Goal: Transaction & Acquisition: Purchase product/service

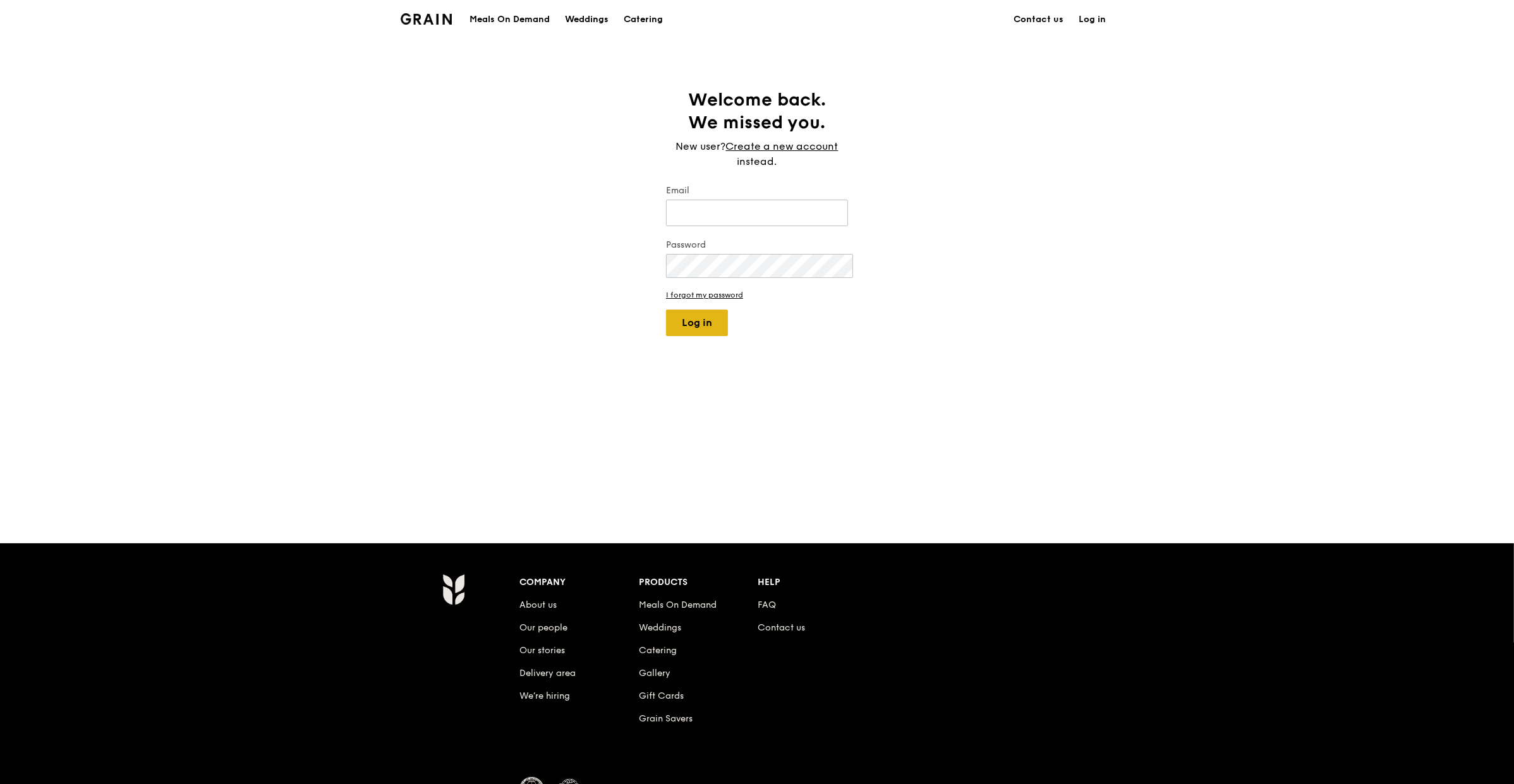
type input "operations.admin@grain.com.sg"
click at [677, 309] on button "Log in" at bounding box center [697, 322] width 62 height 27
select select "100"
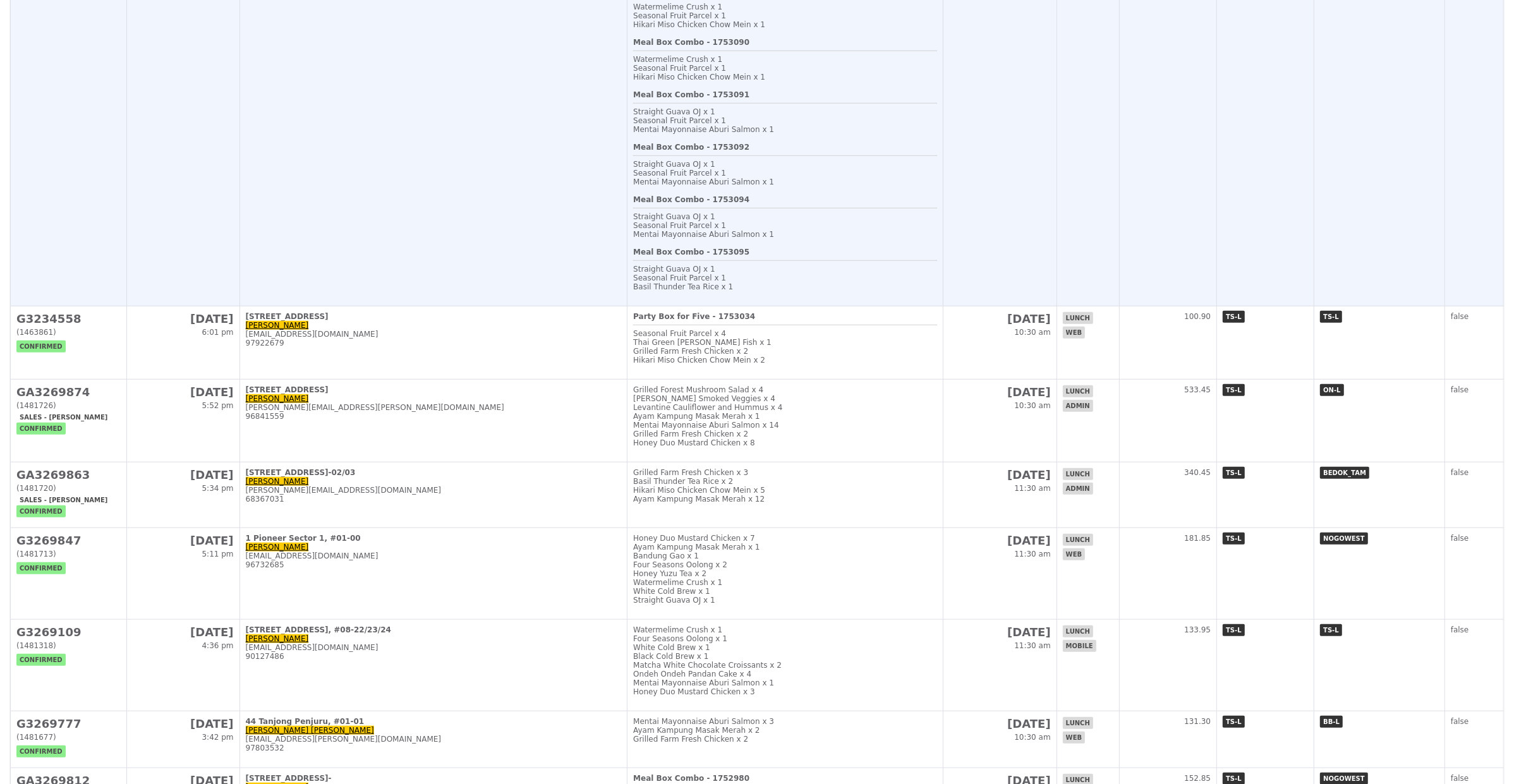
scroll to position [1258, 0]
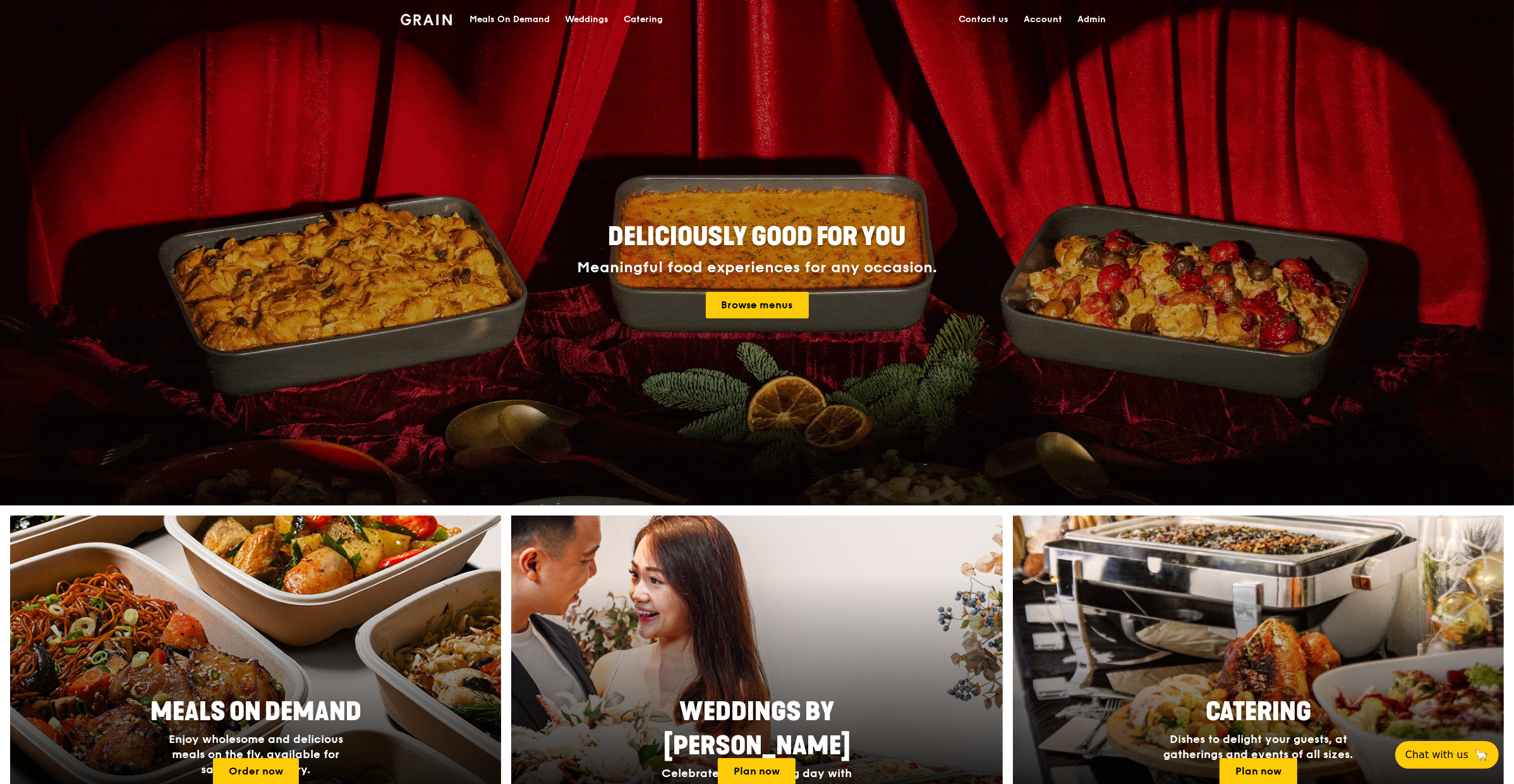
click at [550, 17] on div "Meals On Demand" at bounding box center [509, 19] width 80 height 38
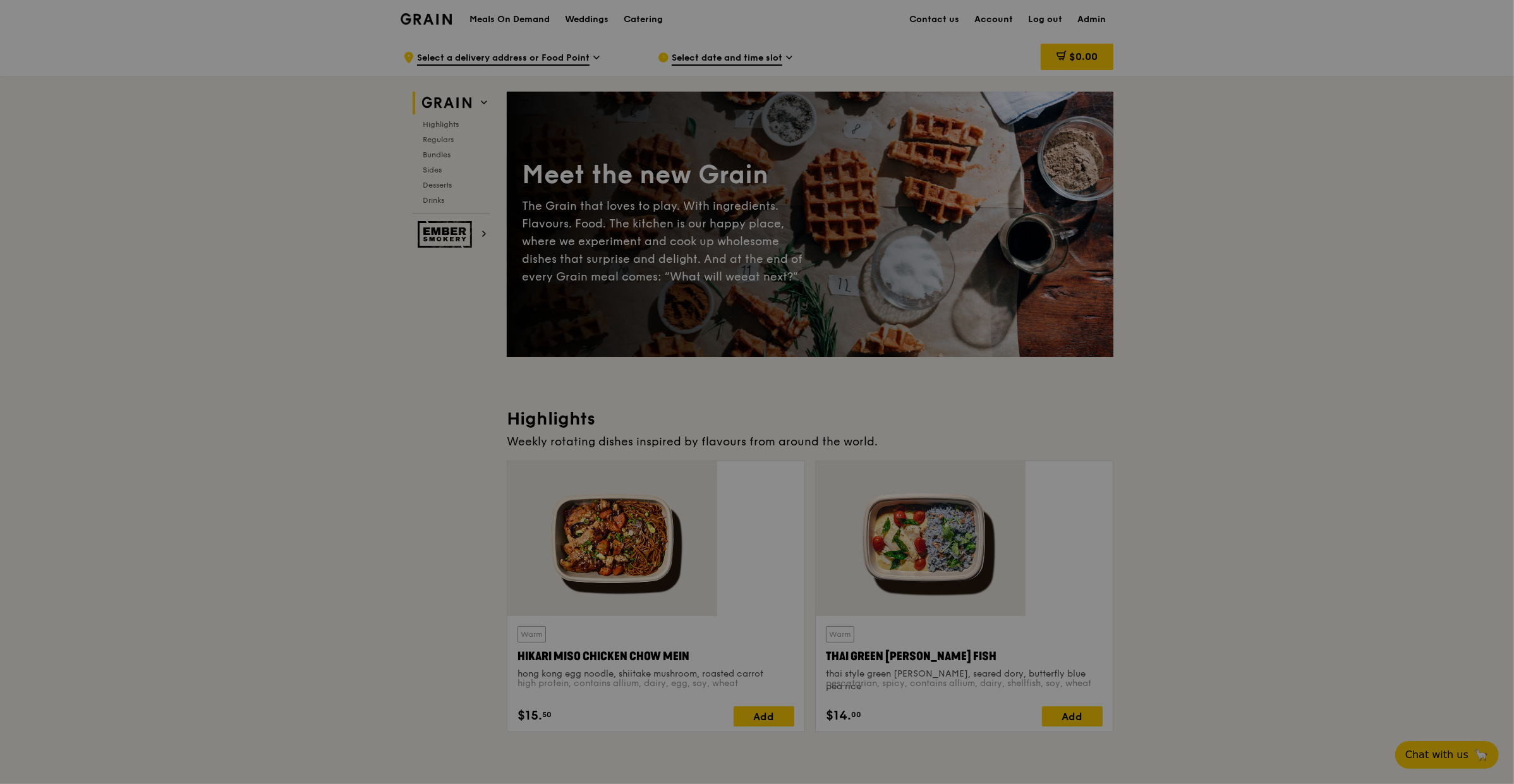
click at [514, 417] on div at bounding box center [757, 392] width 1514 height 784
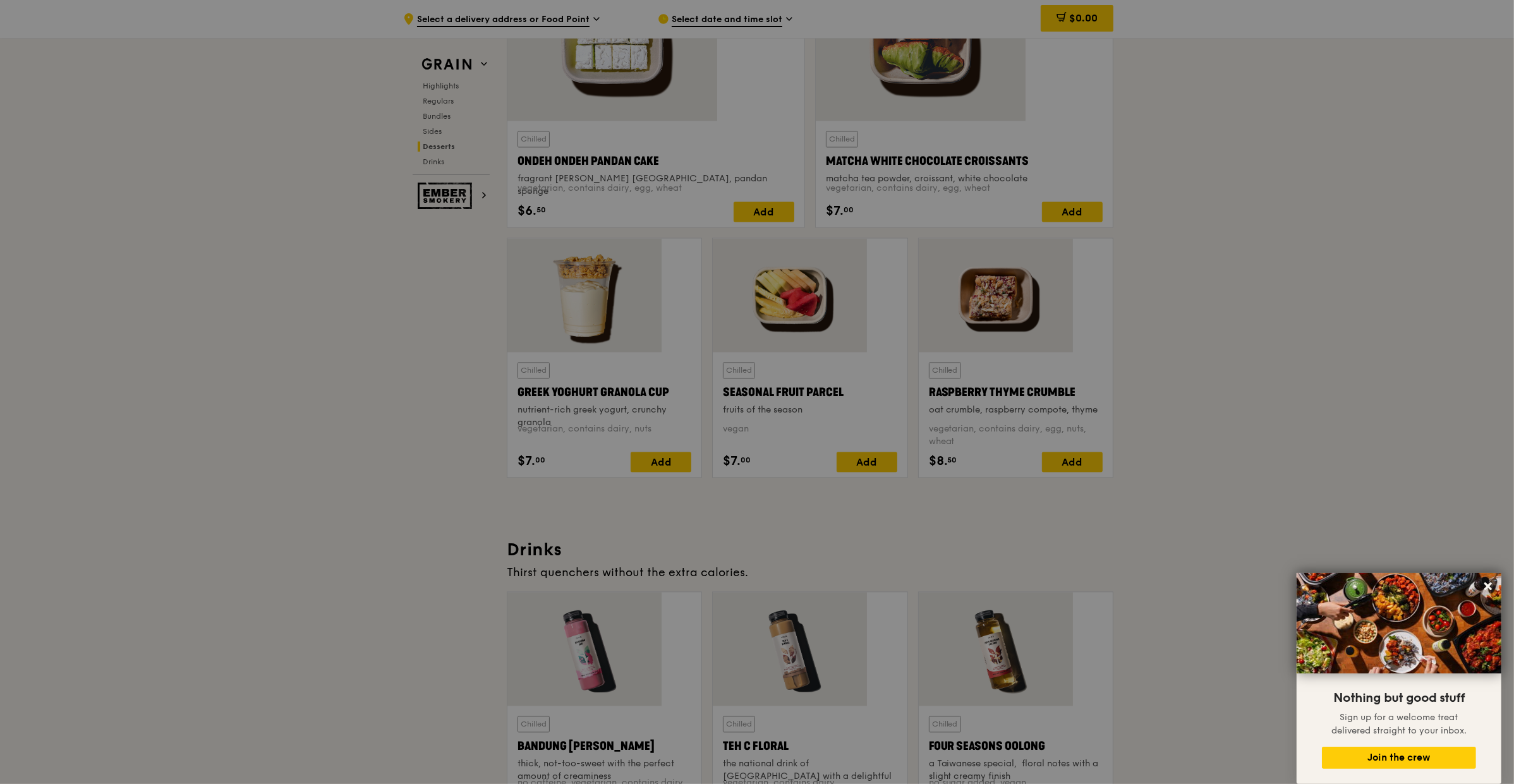
scroll to position [3531, 0]
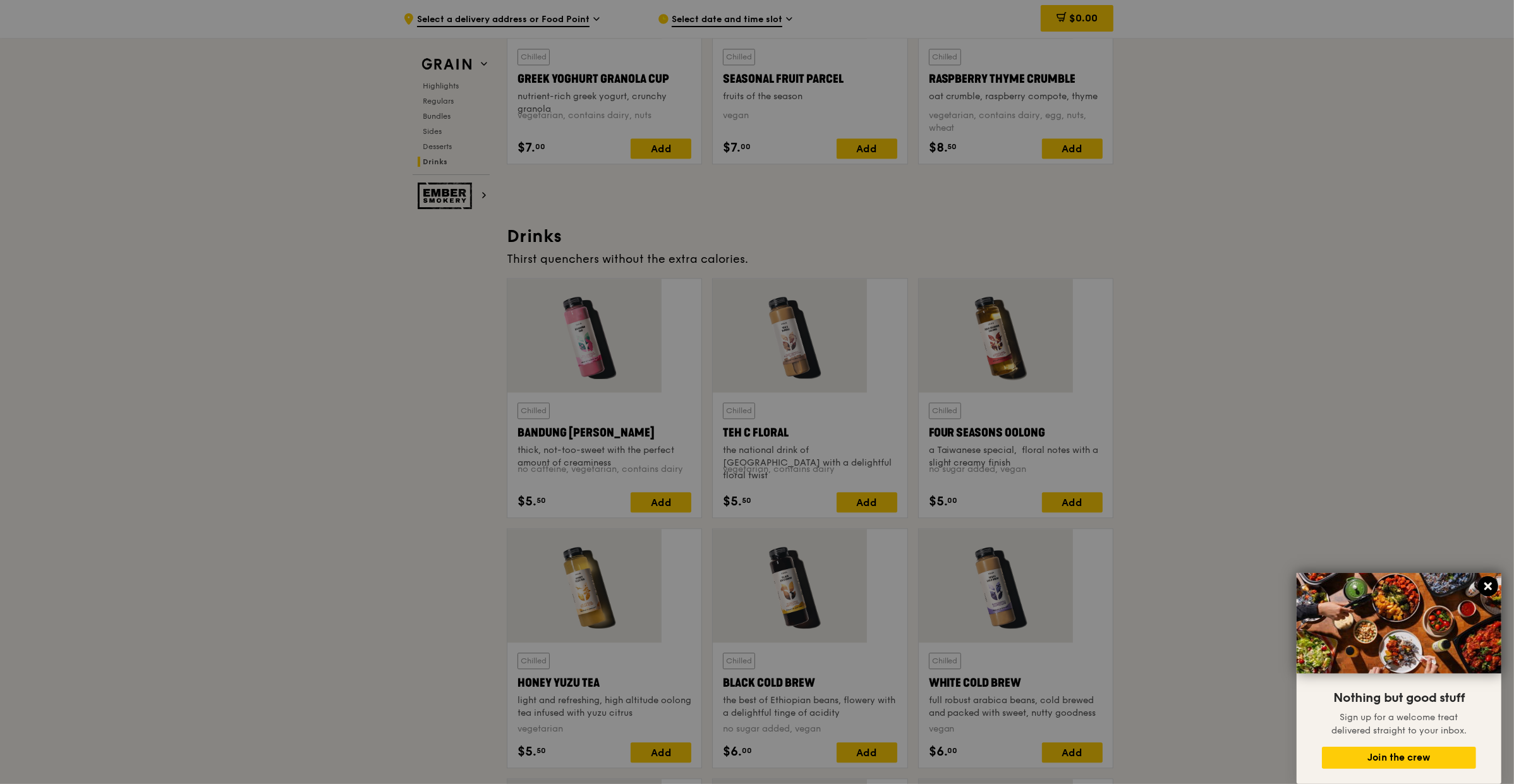
click at [1492, 584] on icon at bounding box center [1488, 586] width 12 height 12
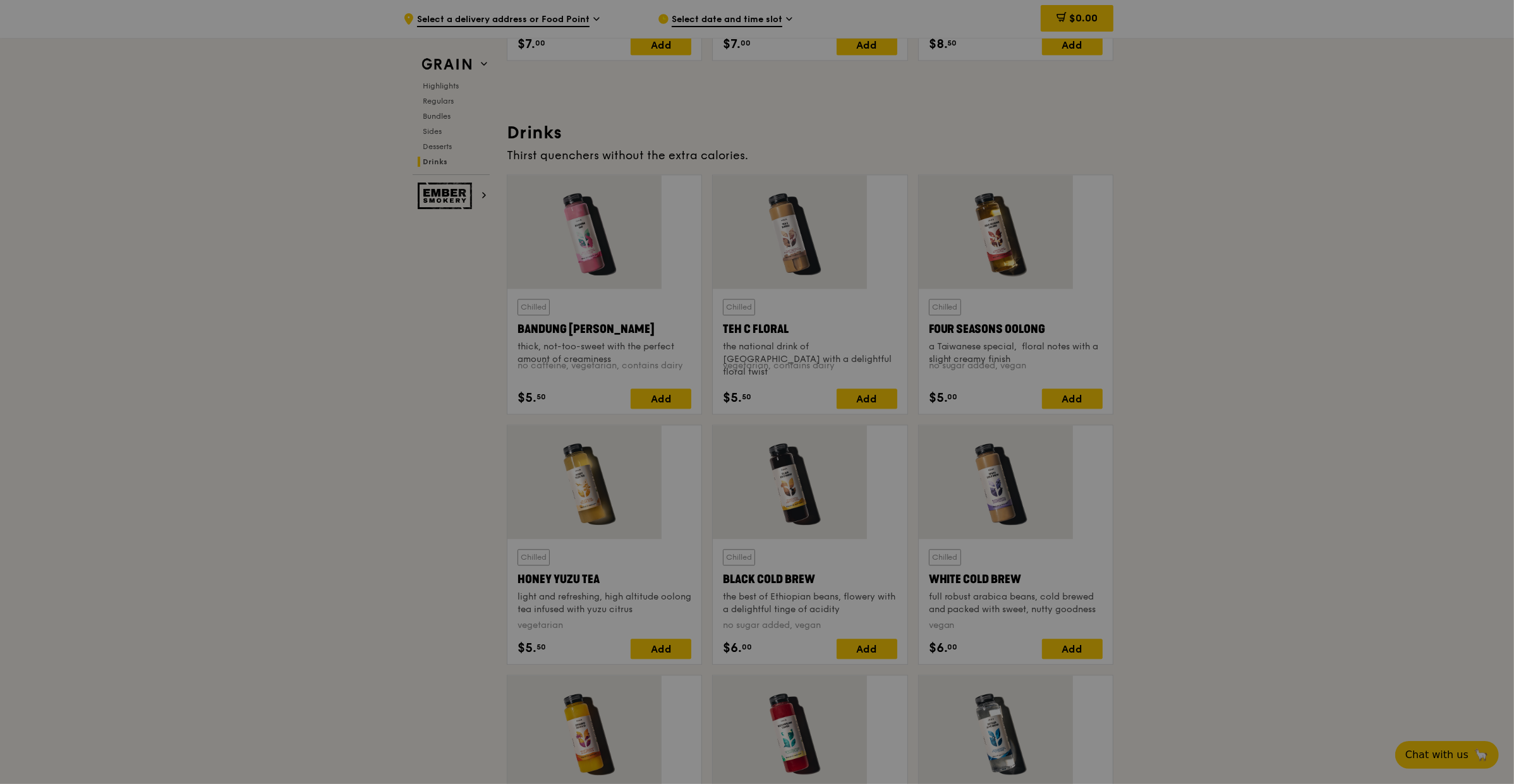
scroll to position [3707, 0]
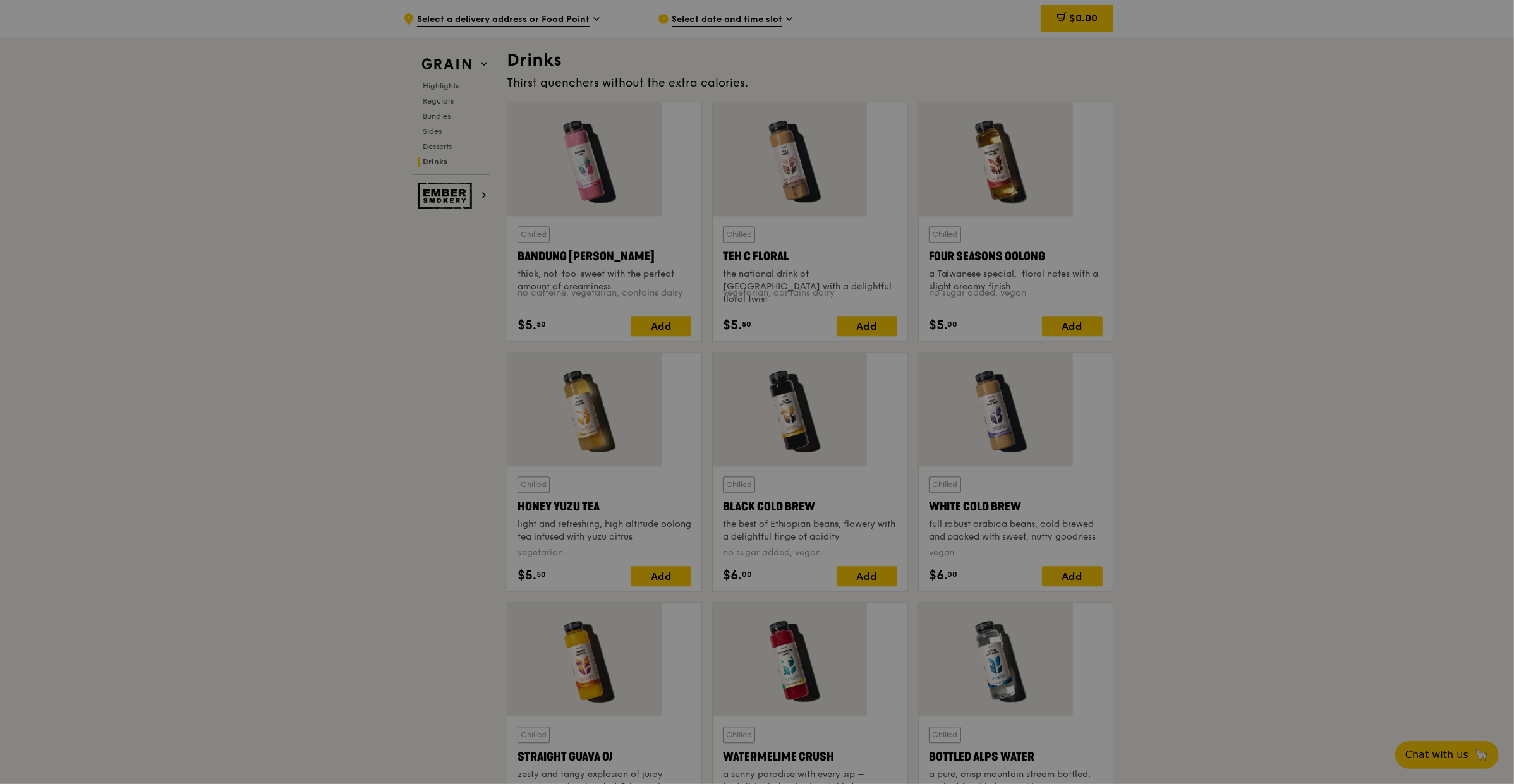
click at [764, 556] on div at bounding box center [757, 392] width 1514 height 784
click at [767, 558] on div at bounding box center [757, 392] width 1514 height 784
click at [771, 553] on div at bounding box center [757, 392] width 1514 height 784
click at [691, 607] on div at bounding box center [757, 392] width 1514 height 784
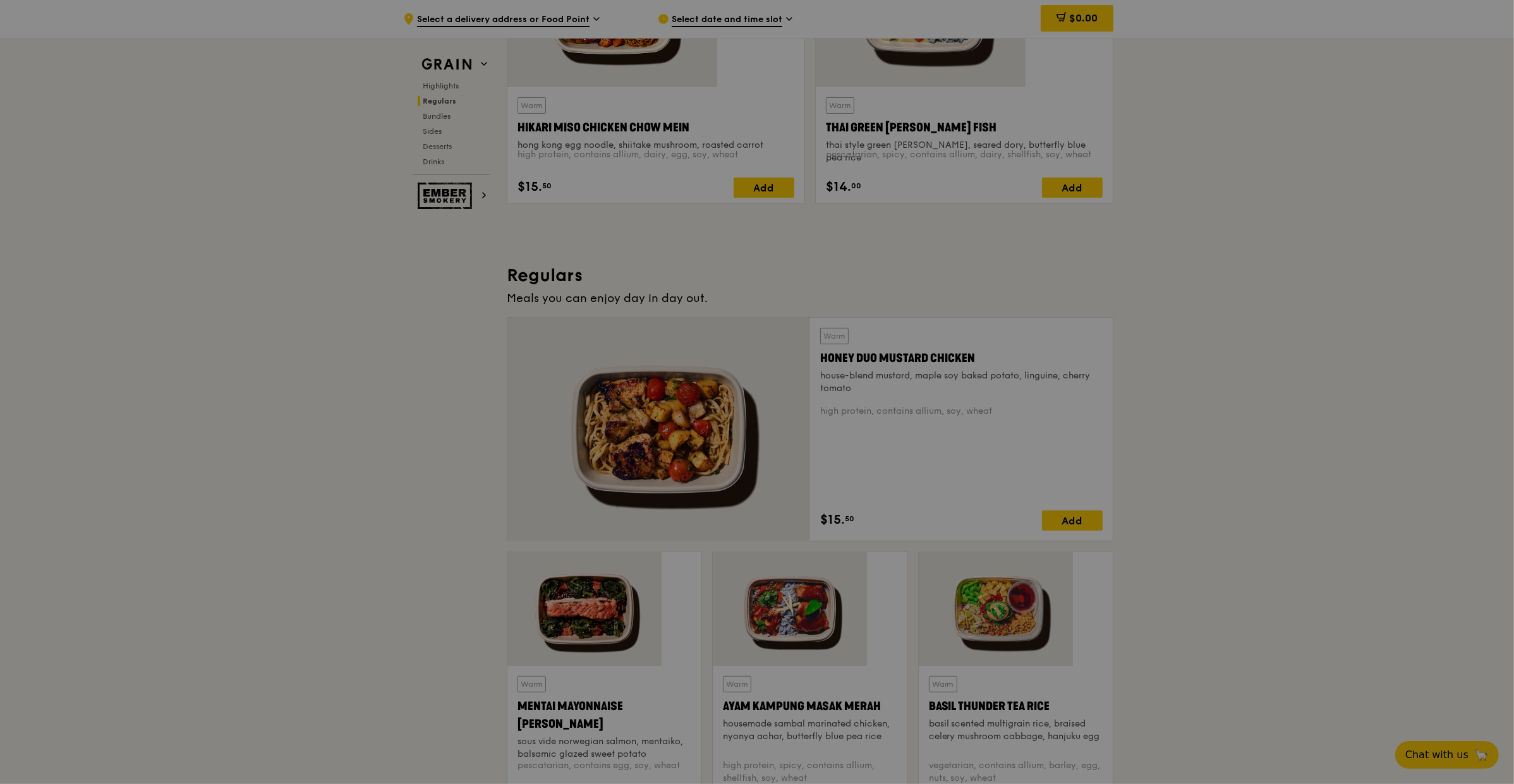
scroll to position [0, 0]
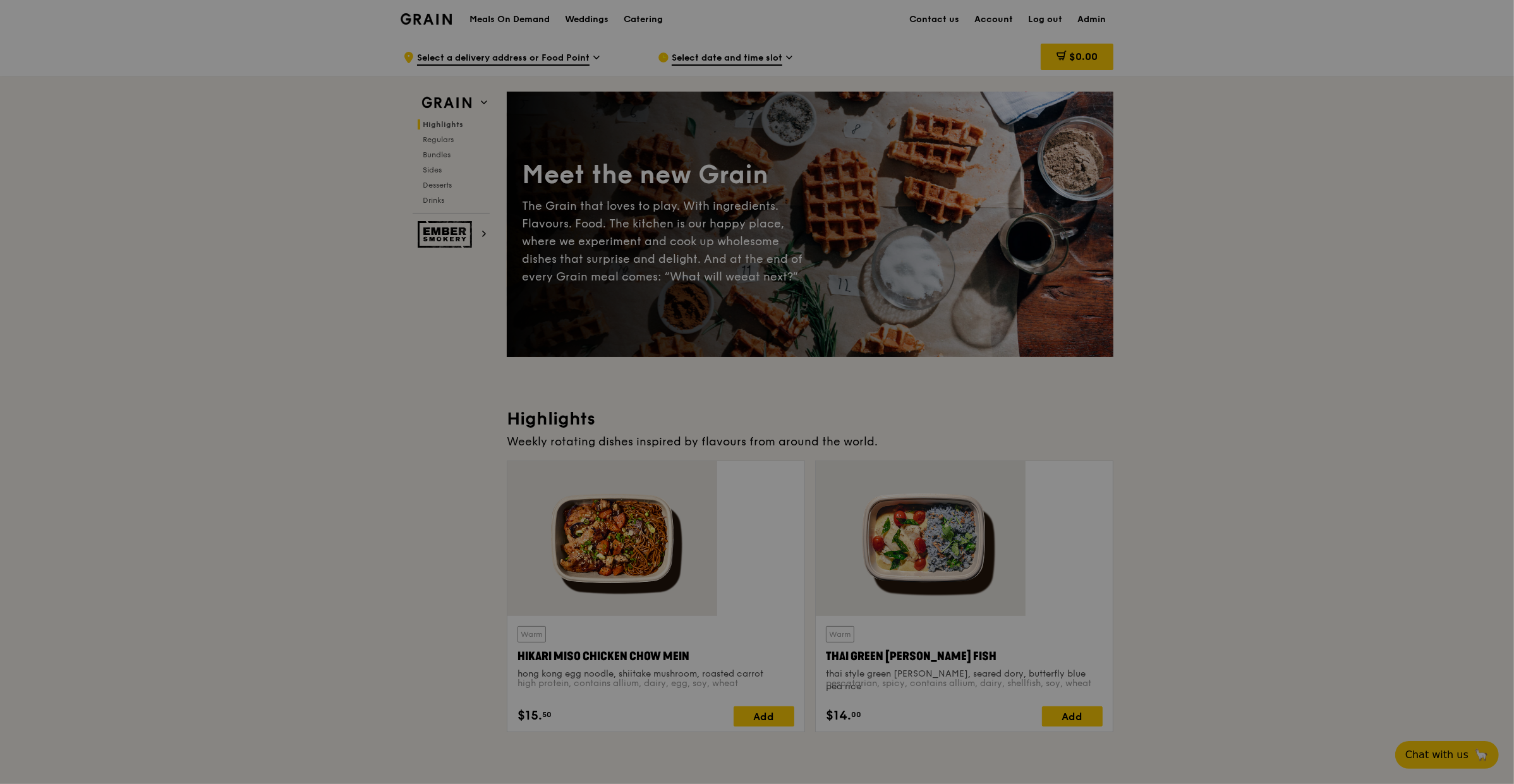
click at [529, 149] on div at bounding box center [757, 392] width 1514 height 784
click at [1250, 180] on div at bounding box center [757, 392] width 1514 height 784
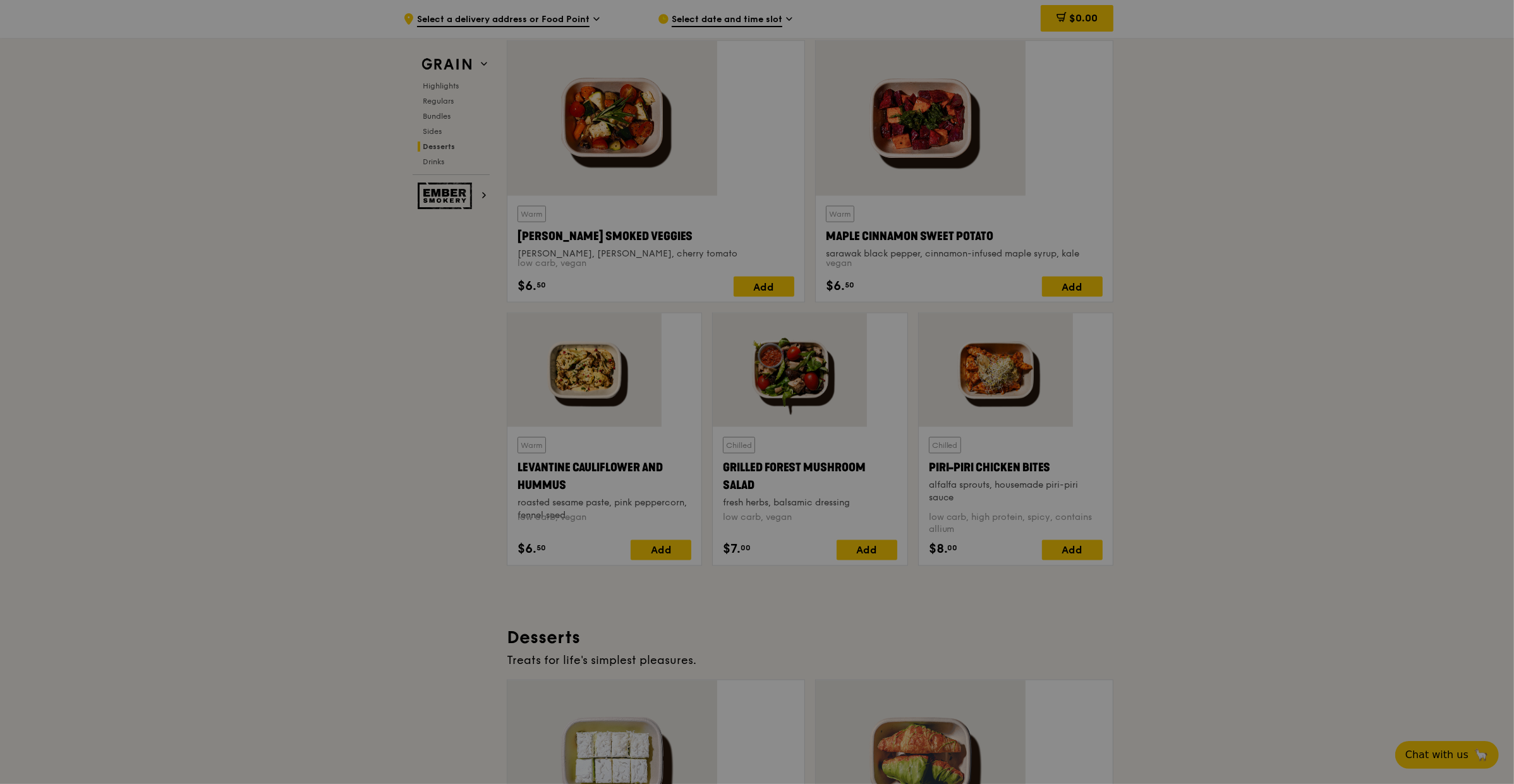
scroll to position [3707, 0]
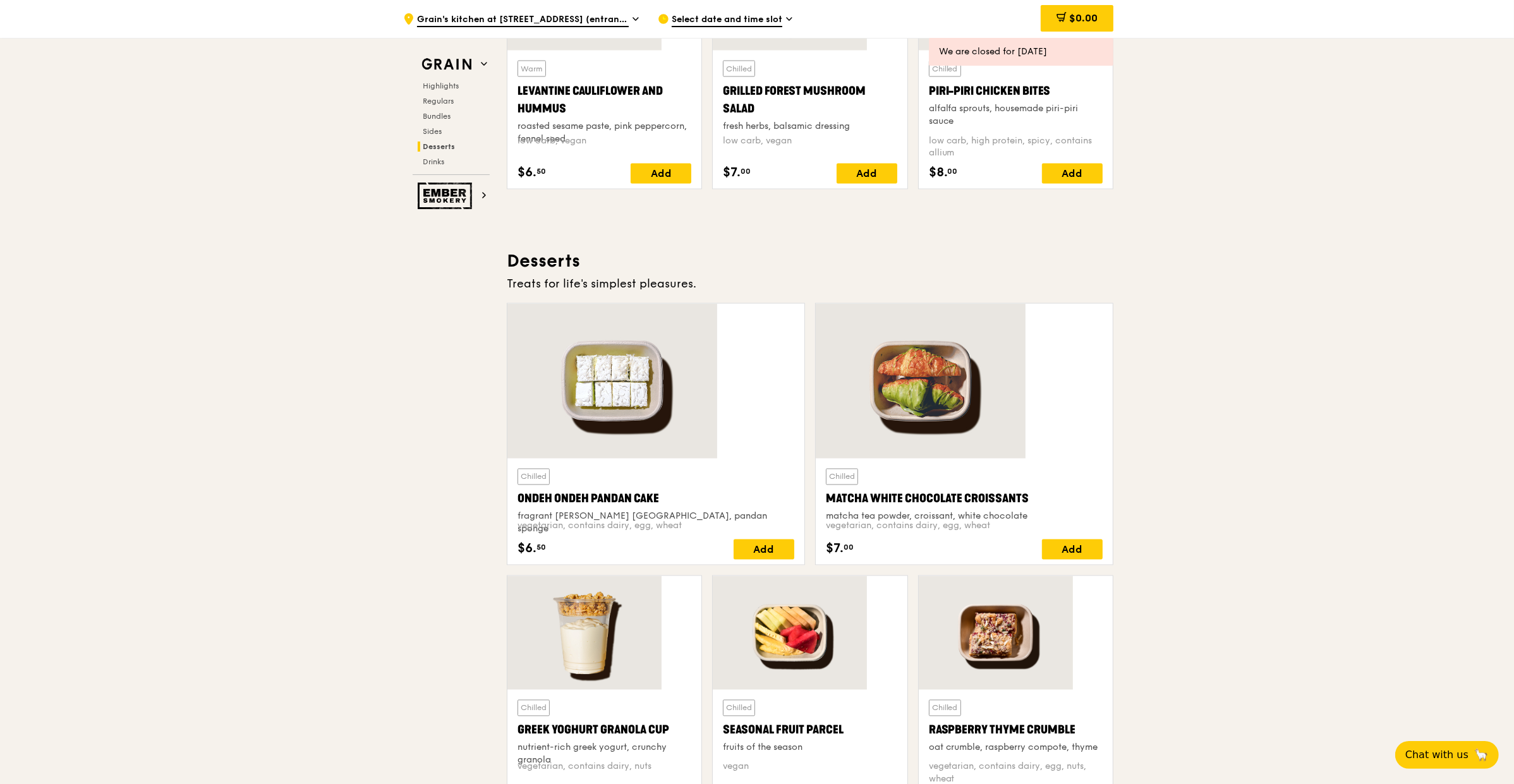
scroll to position [2788, 0]
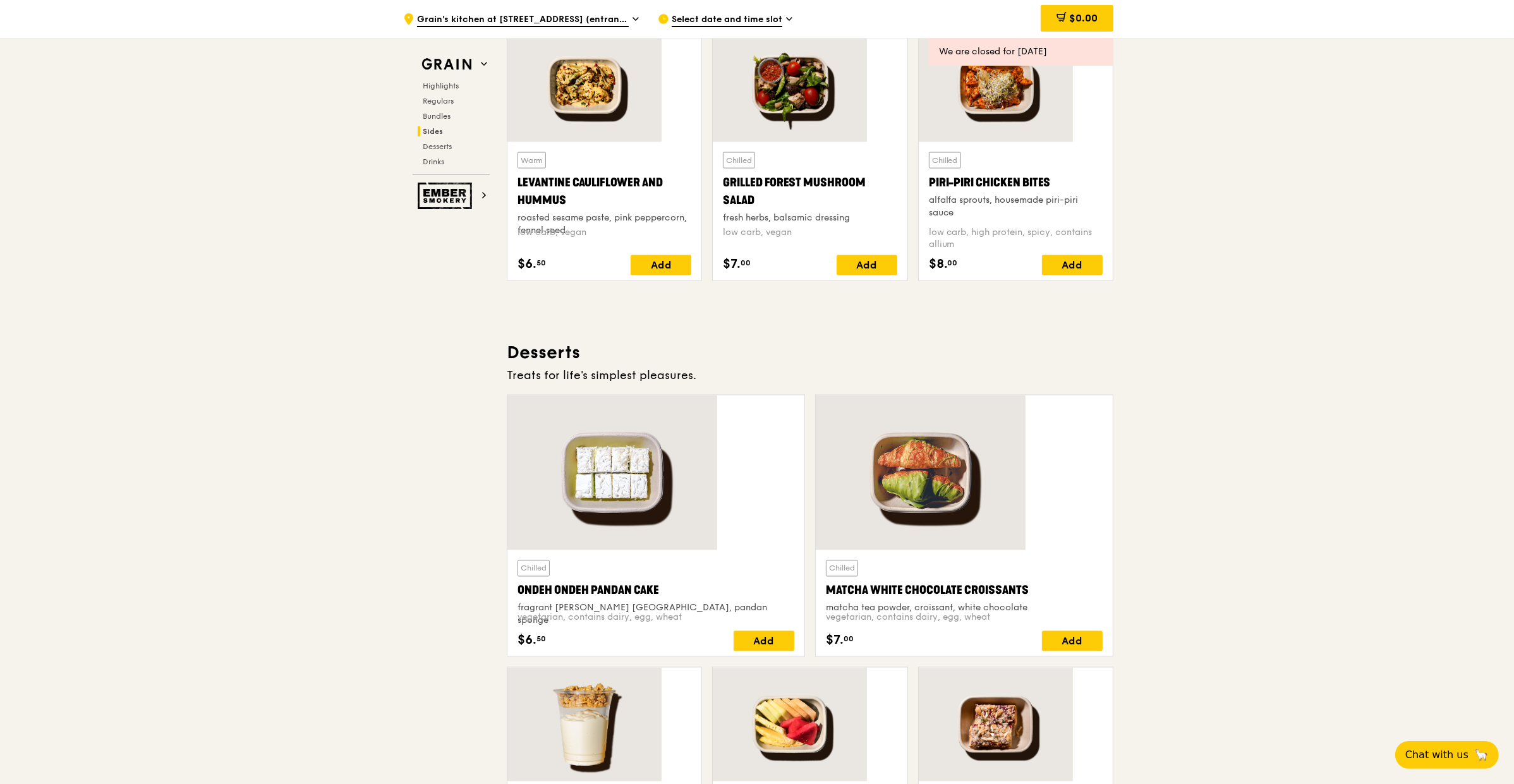
click at [762, 20] on span "Select date and time slot" at bounding box center [726, 19] width 110 height 14
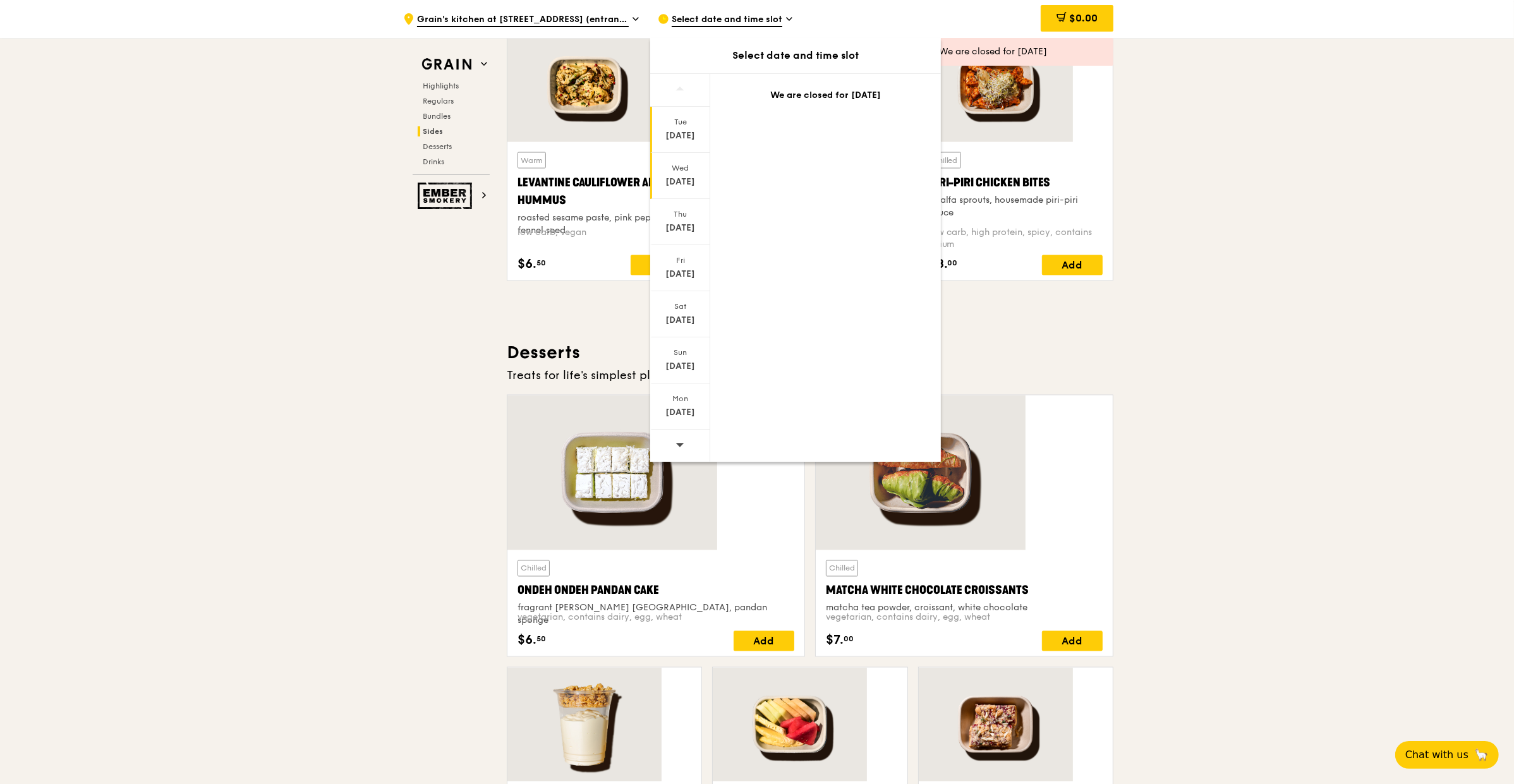
click at [708, 176] on div "[DATE]" at bounding box center [680, 182] width 56 height 13
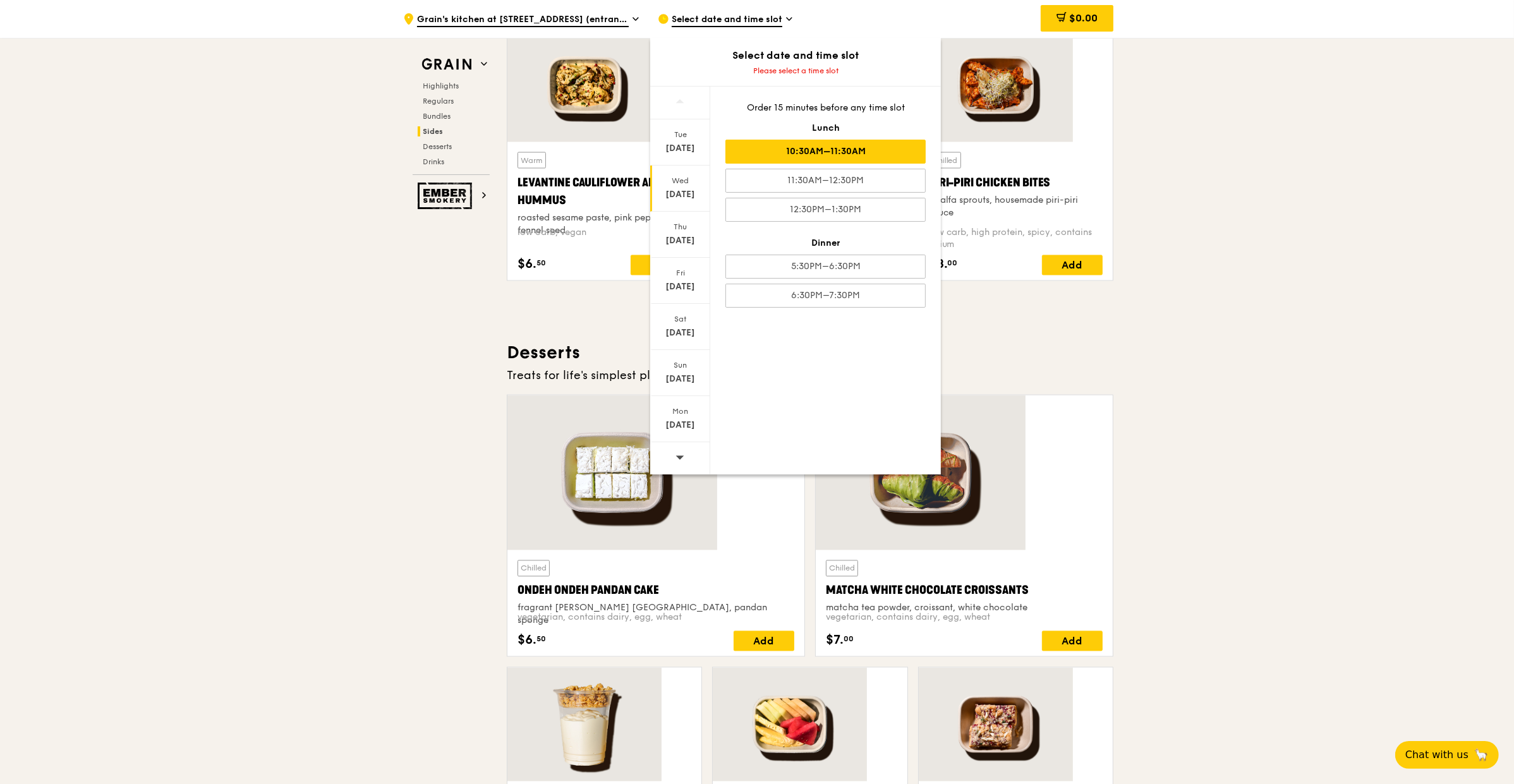
click at [826, 140] on div "10:30AM–11:30AM" at bounding box center [826, 151] width 201 height 24
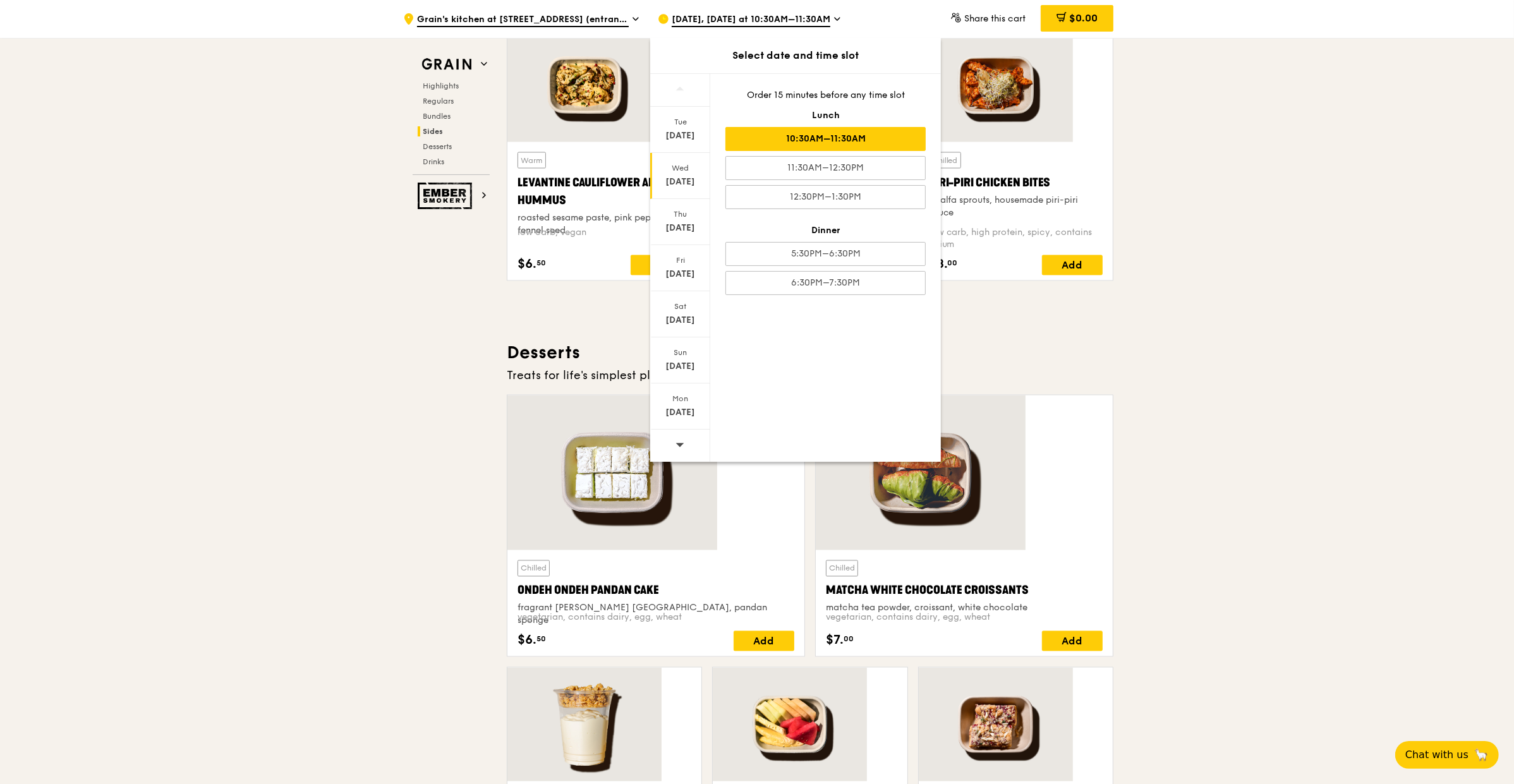
scroll to position [2778, 0]
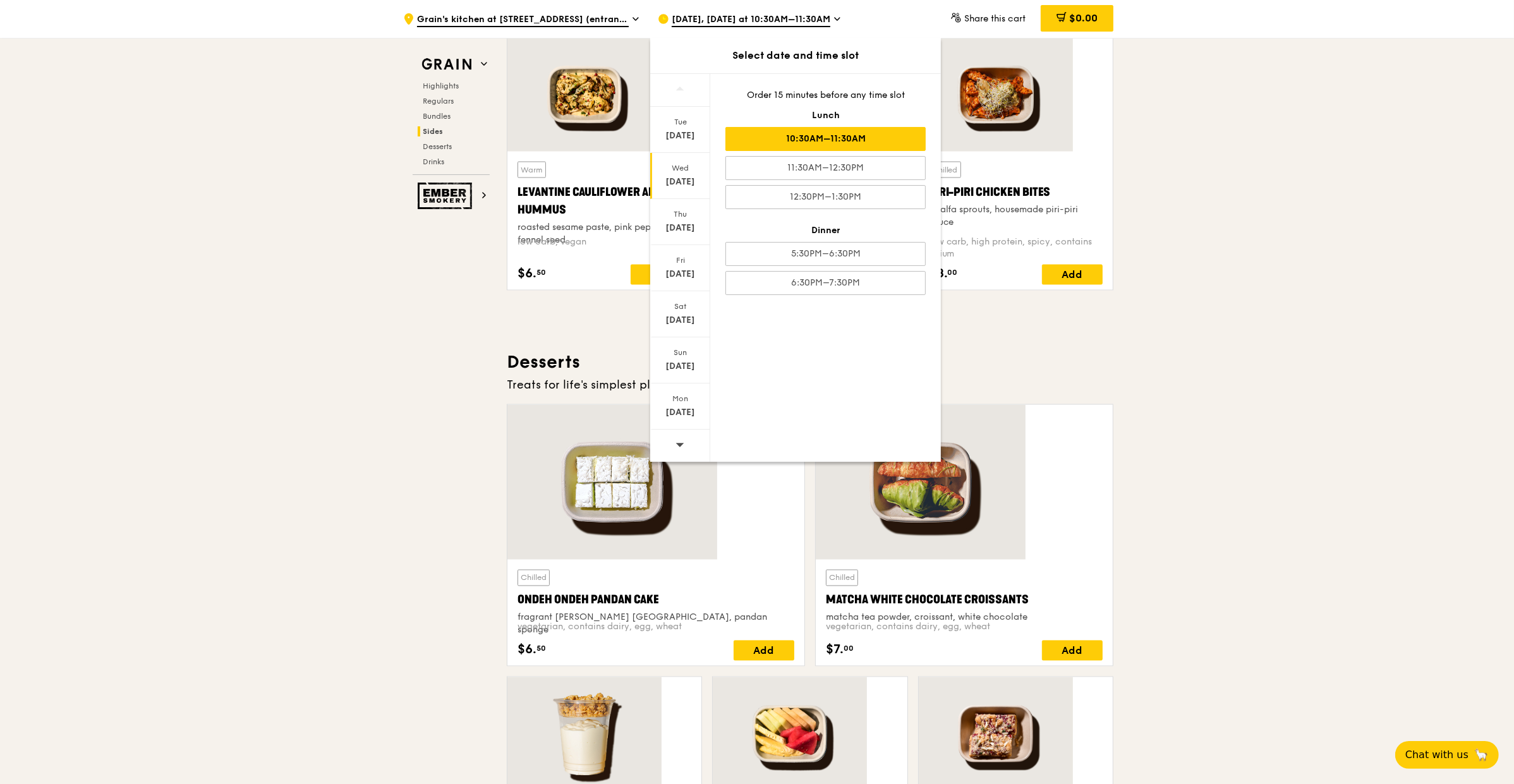
click at [862, 127] on div "10:30AM–11:30AM" at bounding box center [826, 138] width 201 height 24
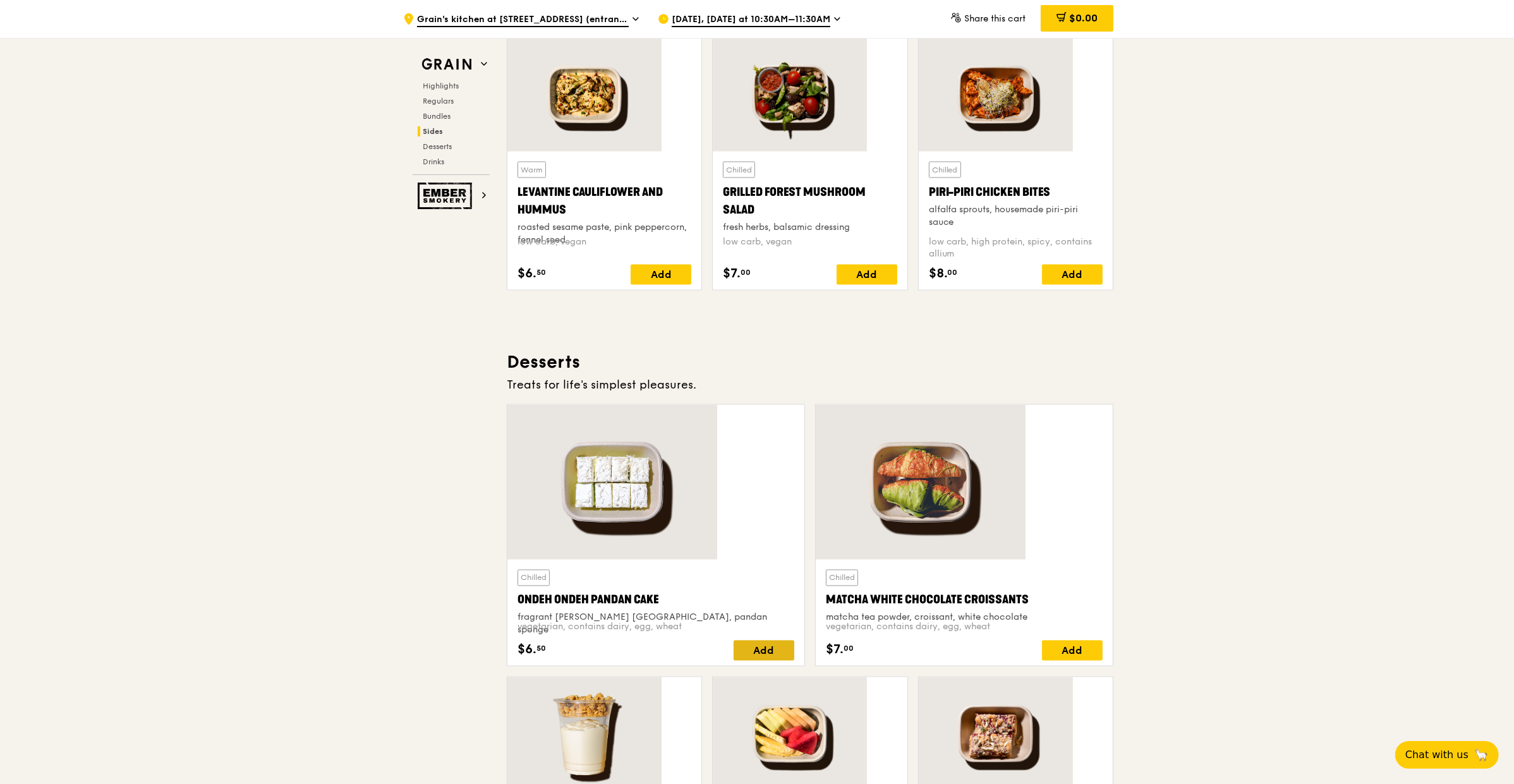
click at [764, 640] on div "Add" at bounding box center [764, 651] width 61 height 20
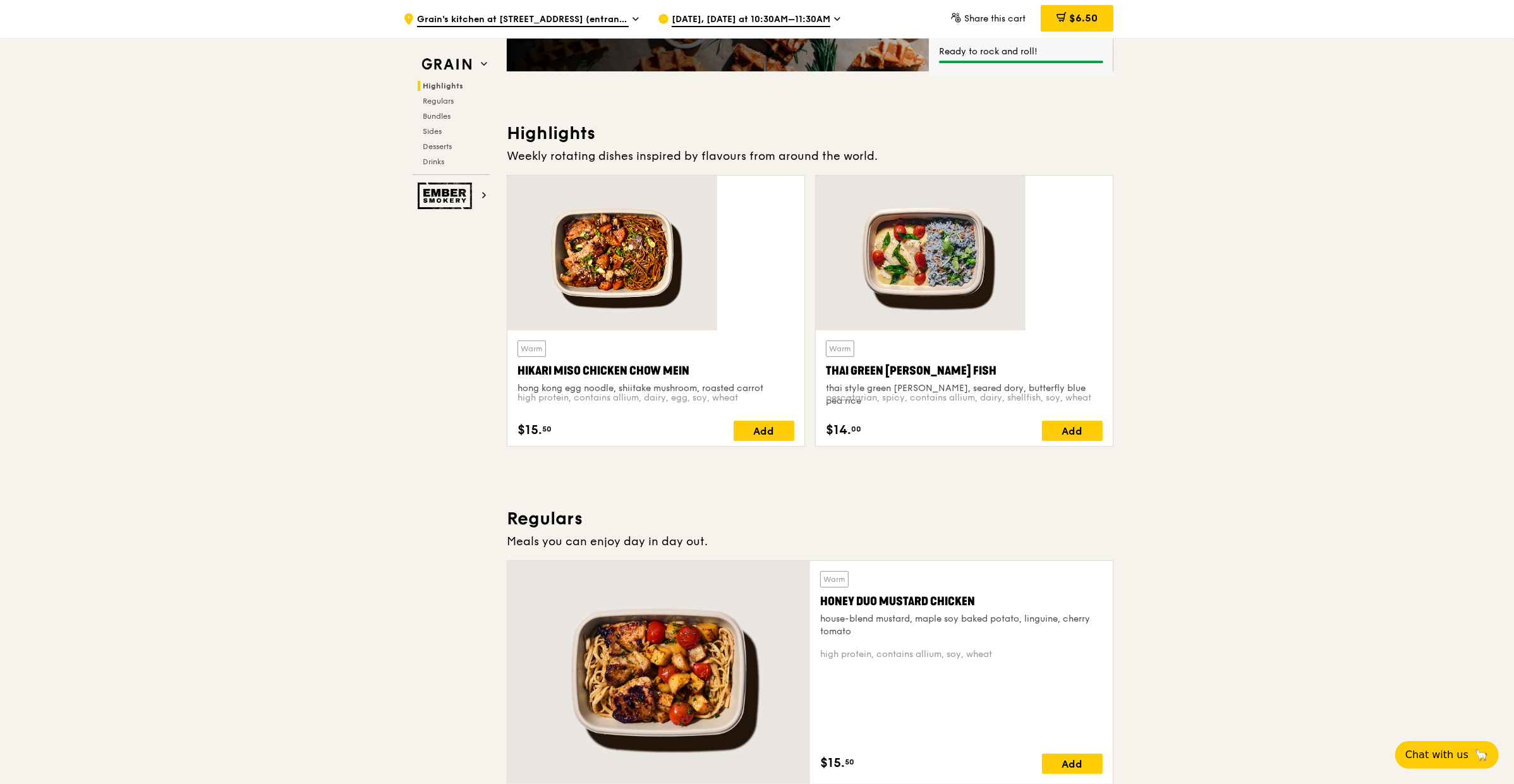
scroll to position [168, 0]
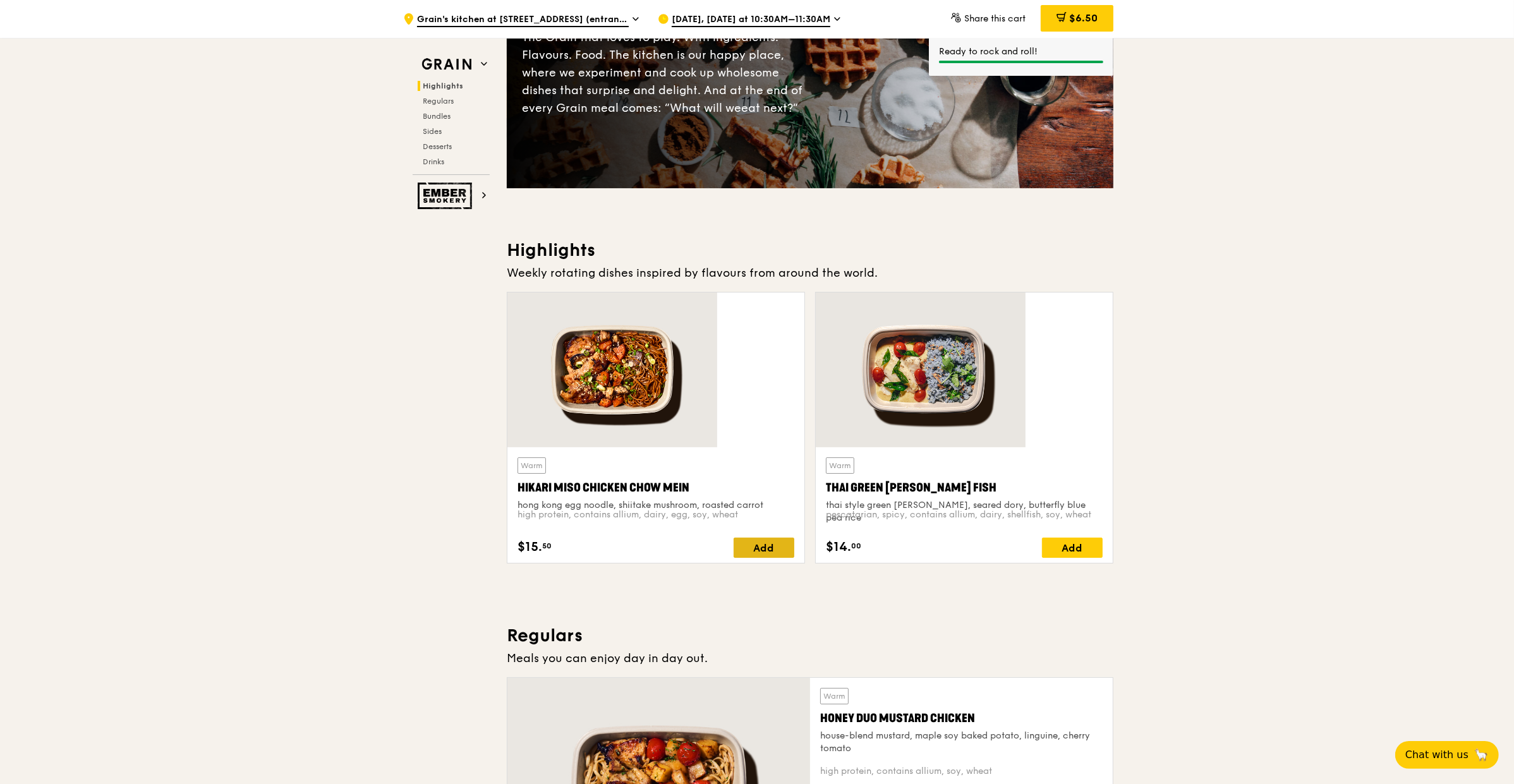
click at [765, 538] on div "Add" at bounding box center [764, 548] width 61 height 20
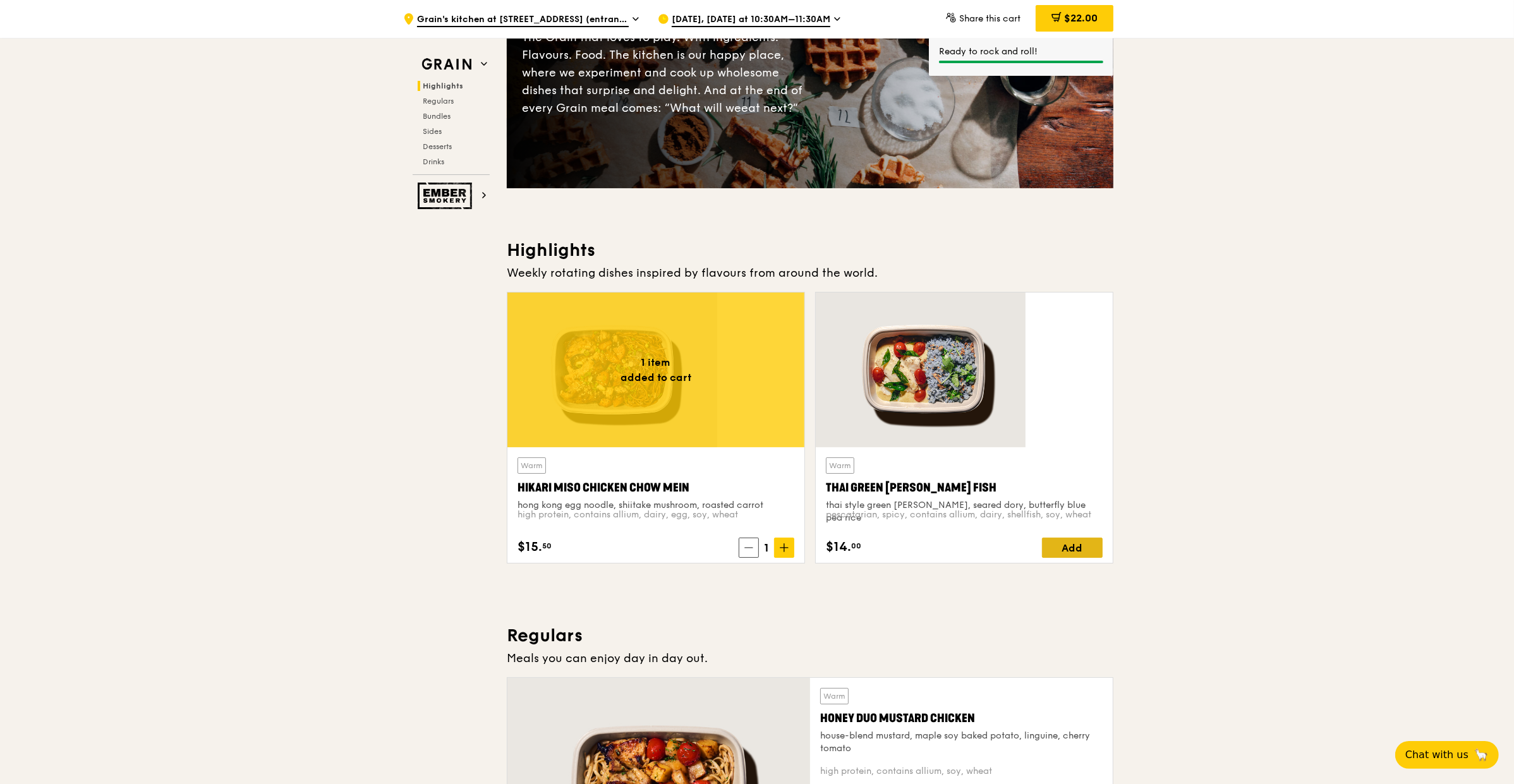
click at [1042, 538] on div "Add" at bounding box center [1073, 548] width 61 height 20
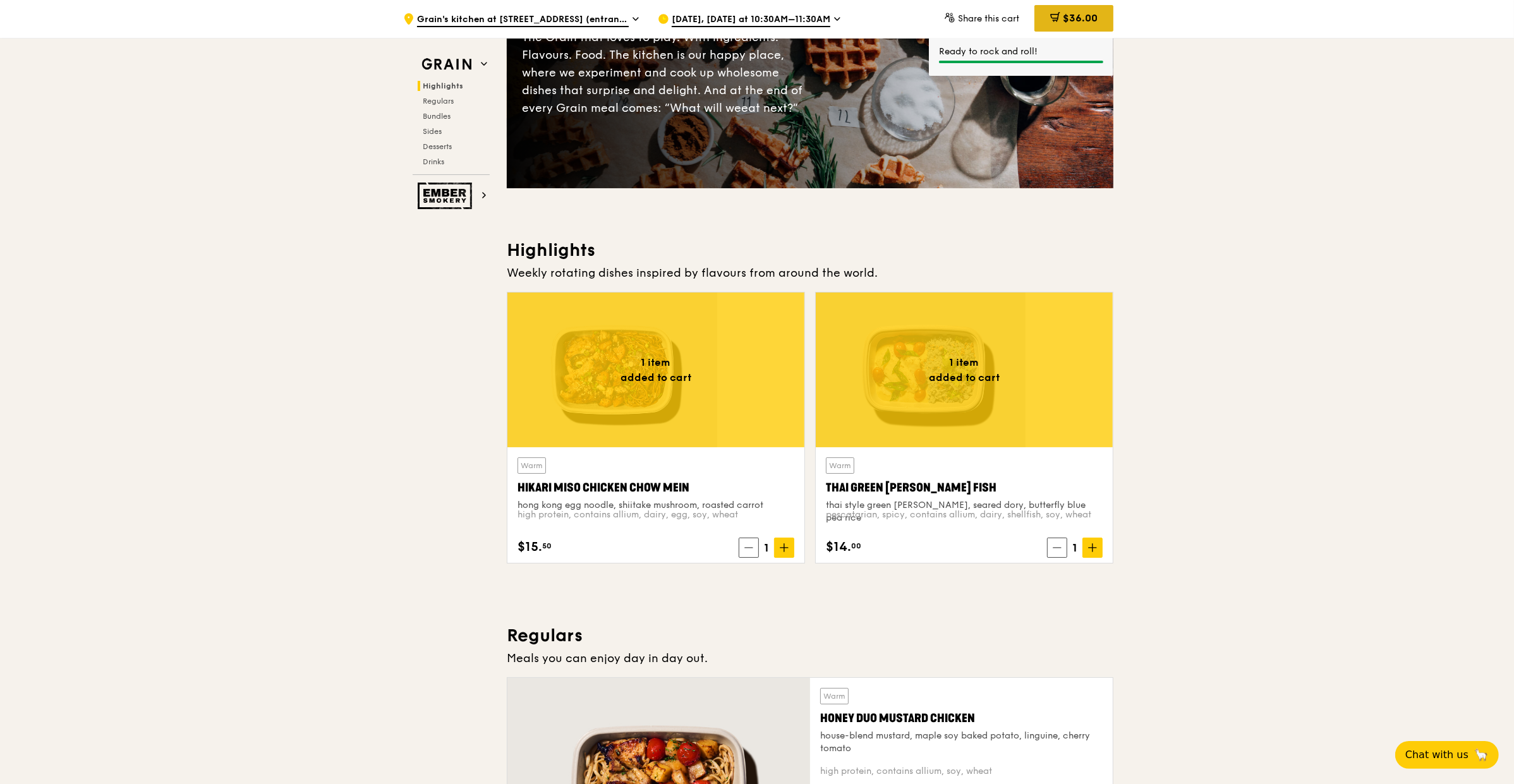
click at [1063, 13] on span "$36.00" at bounding box center [1081, 18] width 35 height 12
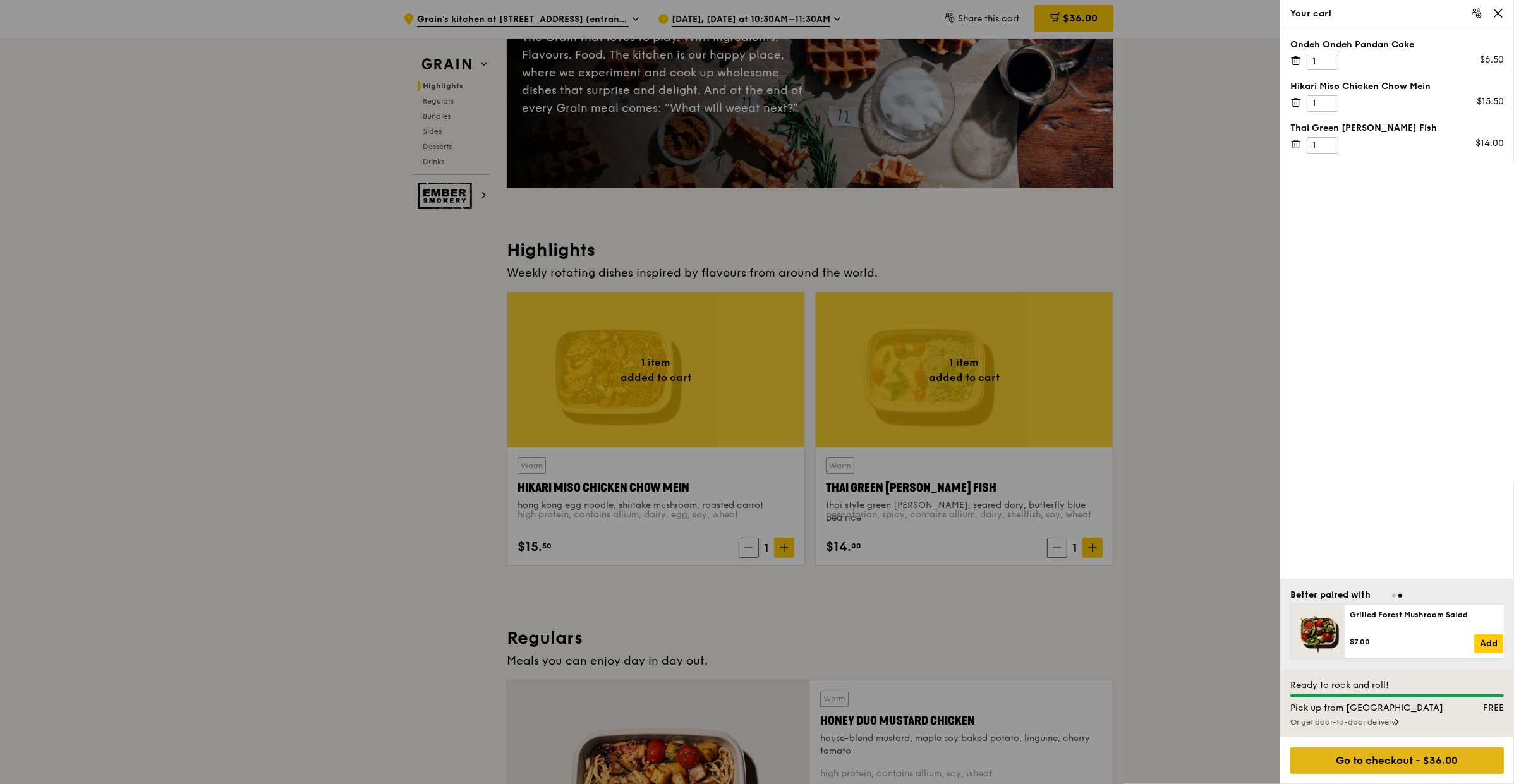
click at [1355, 759] on div "Go to checkout - $36.00" at bounding box center [1397, 760] width 214 height 27
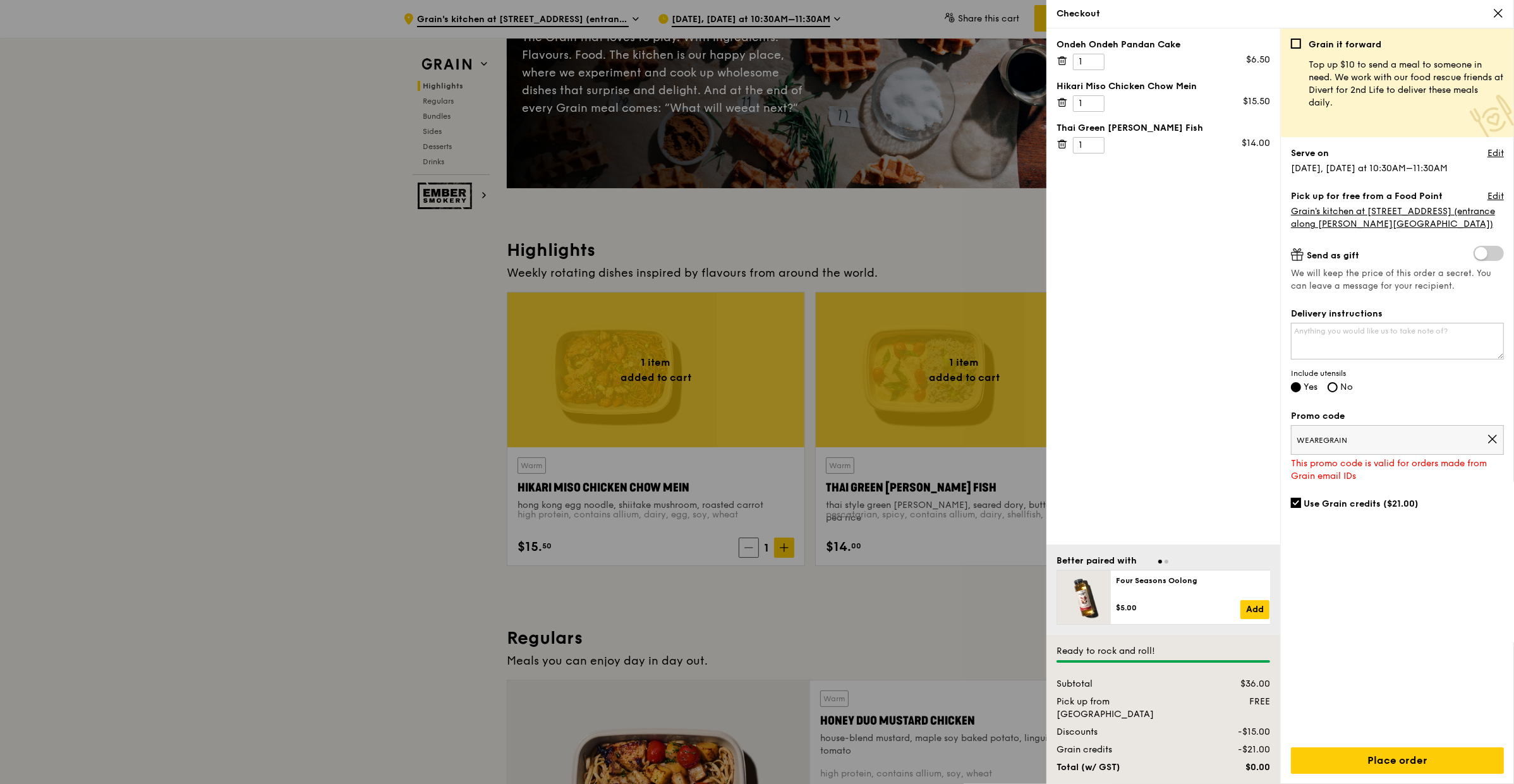
click at [574, 22] on div at bounding box center [757, 392] width 1514 height 784
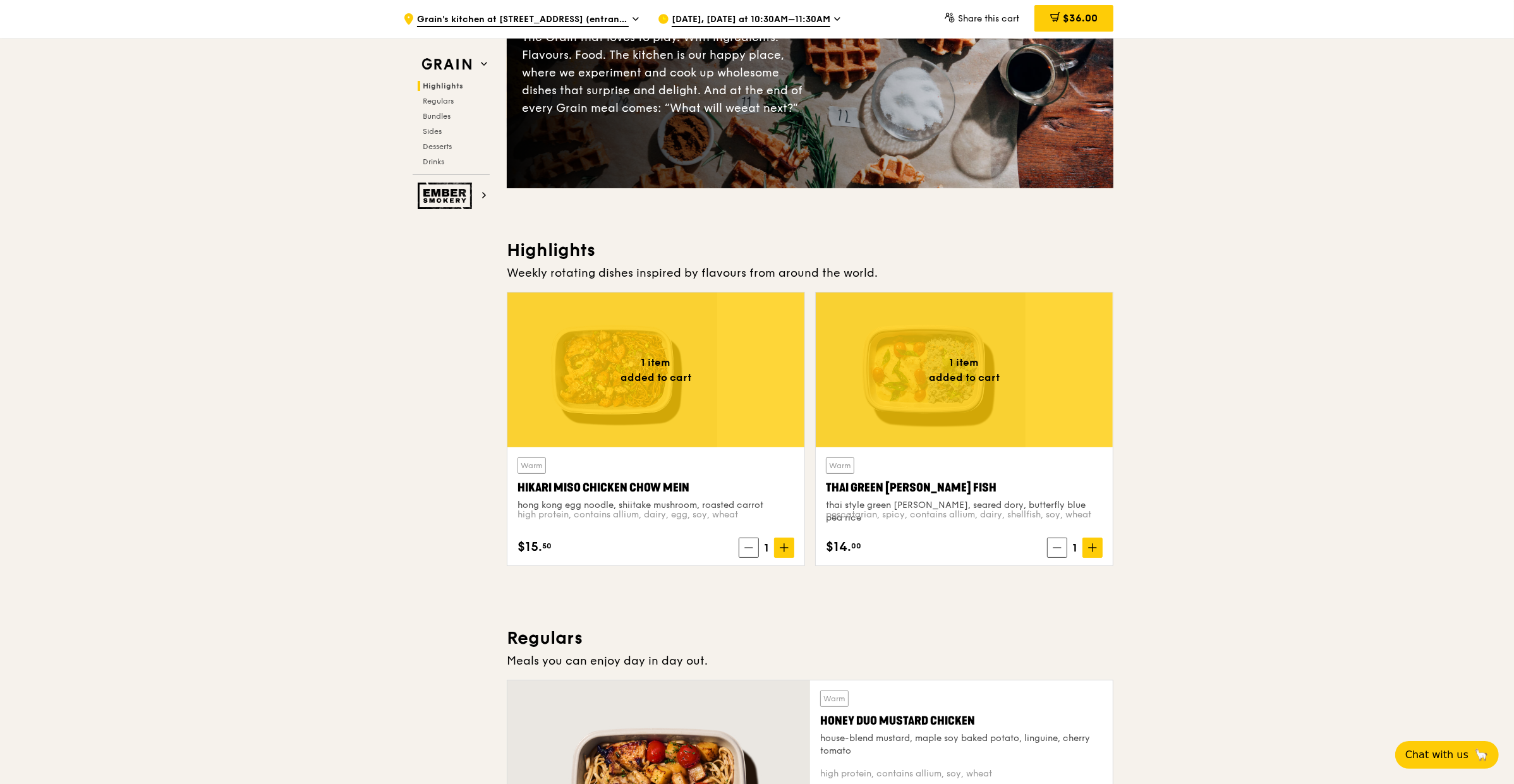
click at [582, 14] on span "Grain's kitchen at [STREET_ADDRESS] (entrance along [PERSON_NAME][GEOGRAPHIC_DA…" at bounding box center [523, 19] width 212 height 14
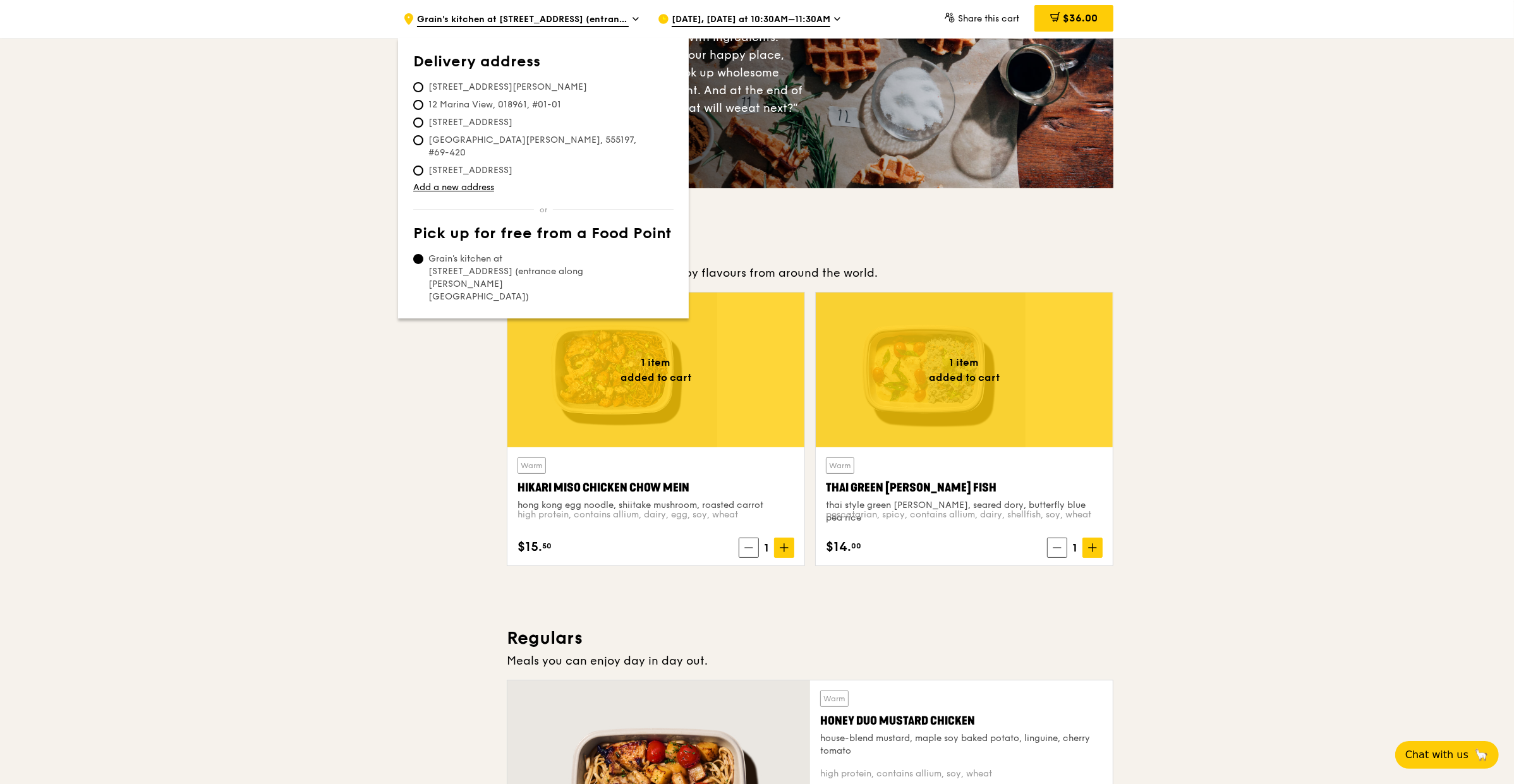
click at [561, 81] on span "[STREET_ADDRESS][PERSON_NAME]" at bounding box center [508, 87] width 189 height 13
click at [423, 82] on input "[STREET_ADDRESS][PERSON_NAME]" at bounding box center [418, 87] width 10 height 10
radio input "true"
click at [1034, 13] on div "$48.60" at bounding box center [1074, 18] width 79 height 27
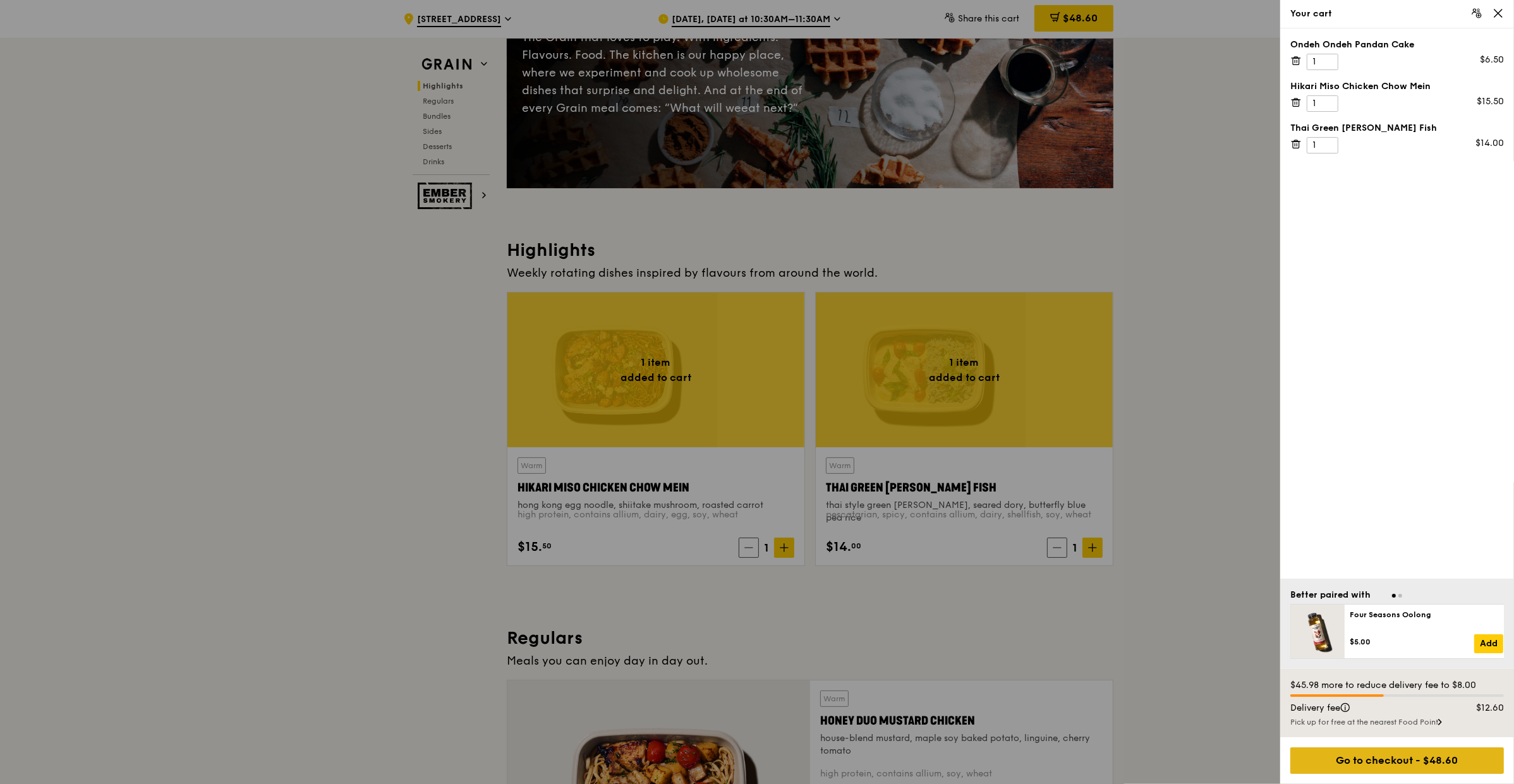
click at [1413, 767] on div "Go to checkout - $48.60" at bounding box center [1397, 760] width 214 height 27
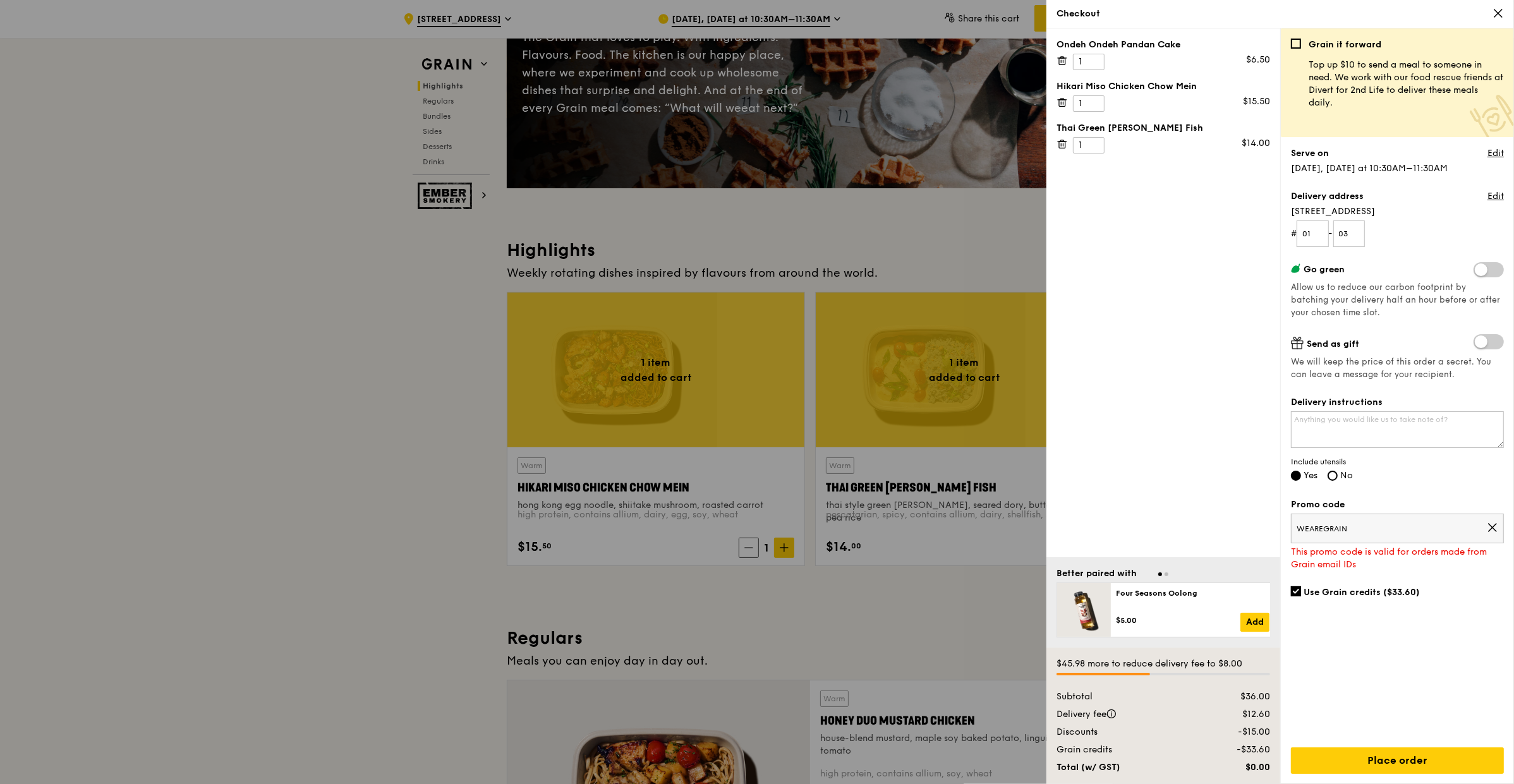
click at [501, 369] on div at bounding box center [757, 392] width 1514 height 784
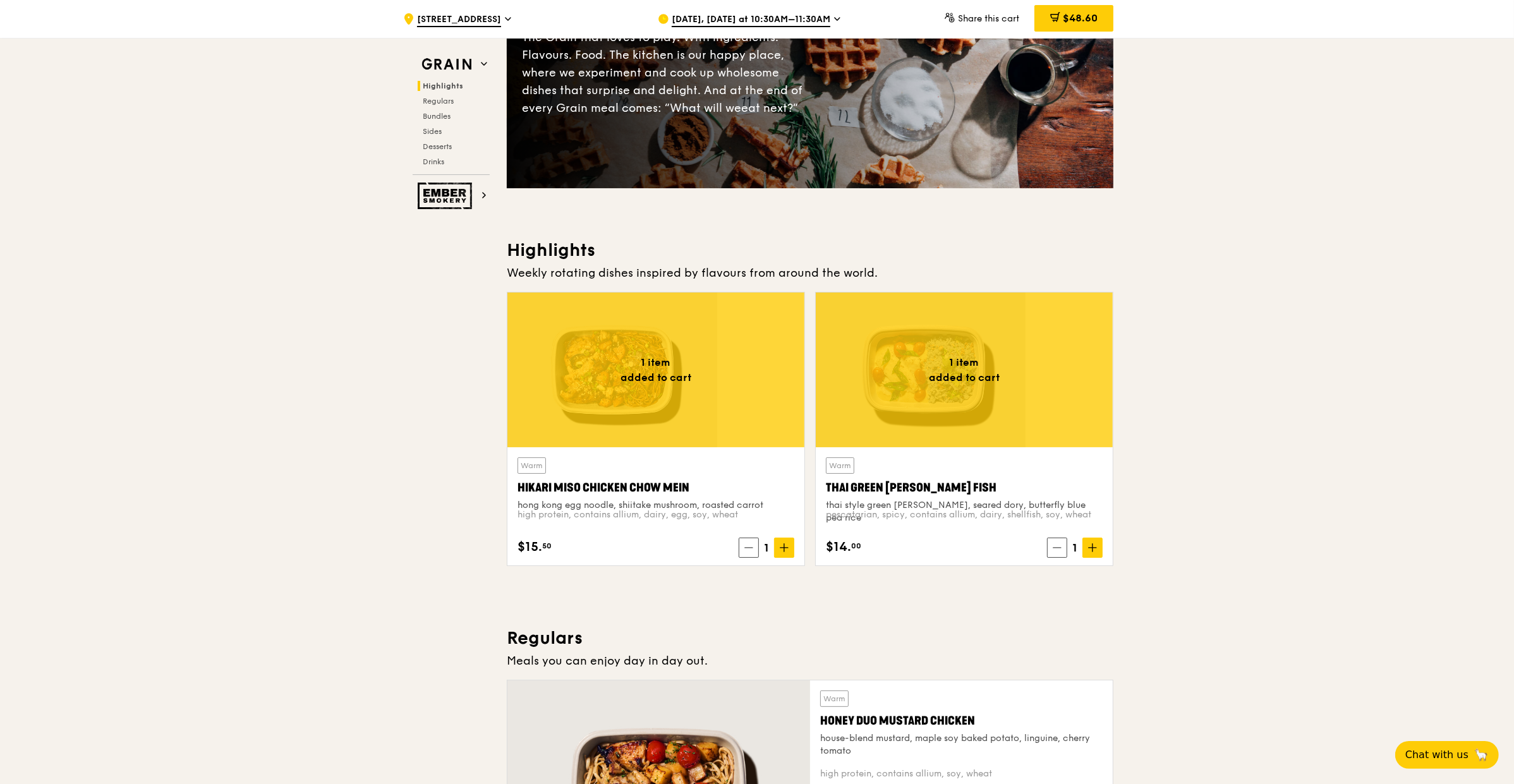
click at [501, 20] on span "[STREET_ADDRESS]" at bounding box center [459, 19] width 84 height 14
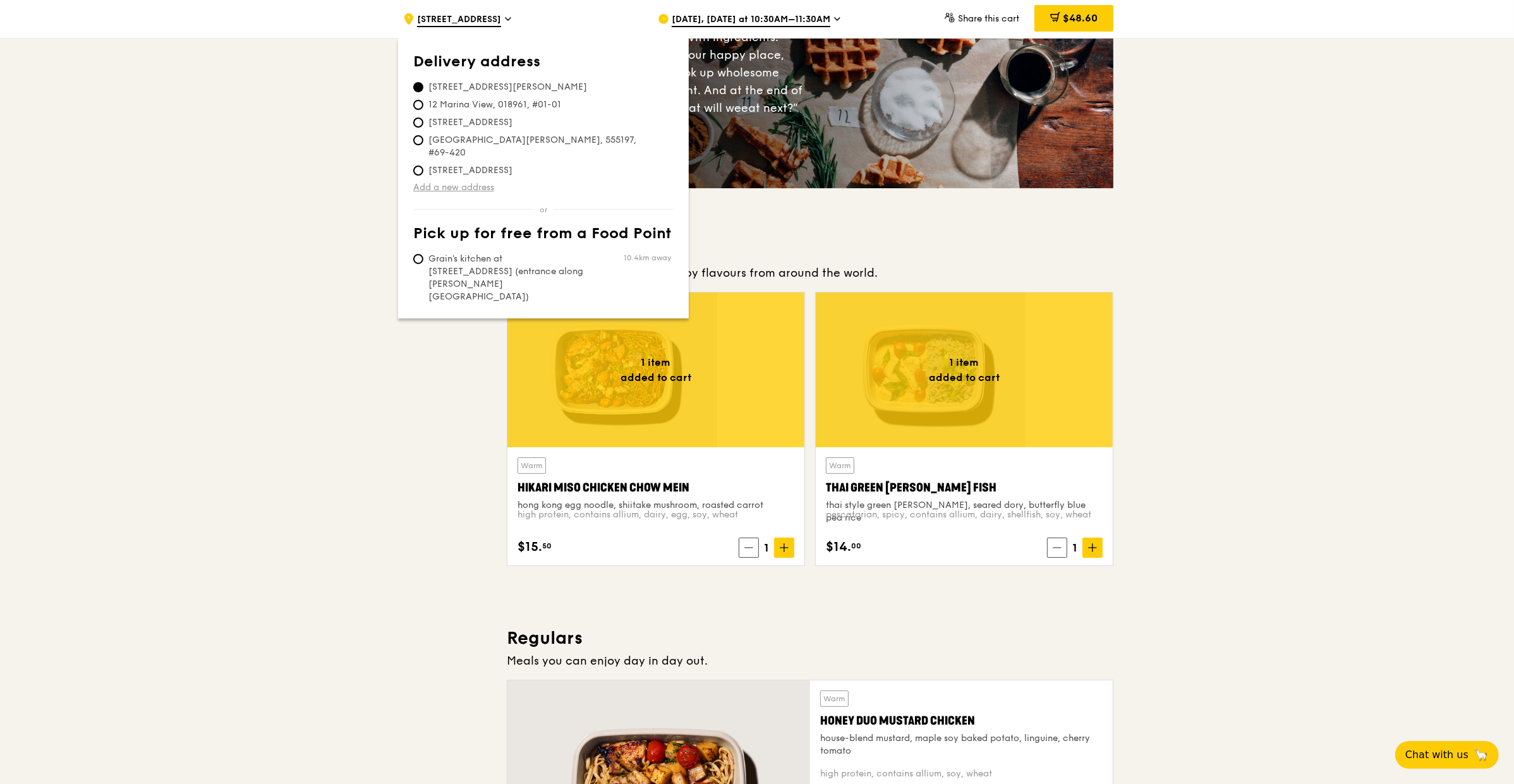
click at [538, 181] on link "Add a new address" at bounding box center [543, 188] width 260 height 13
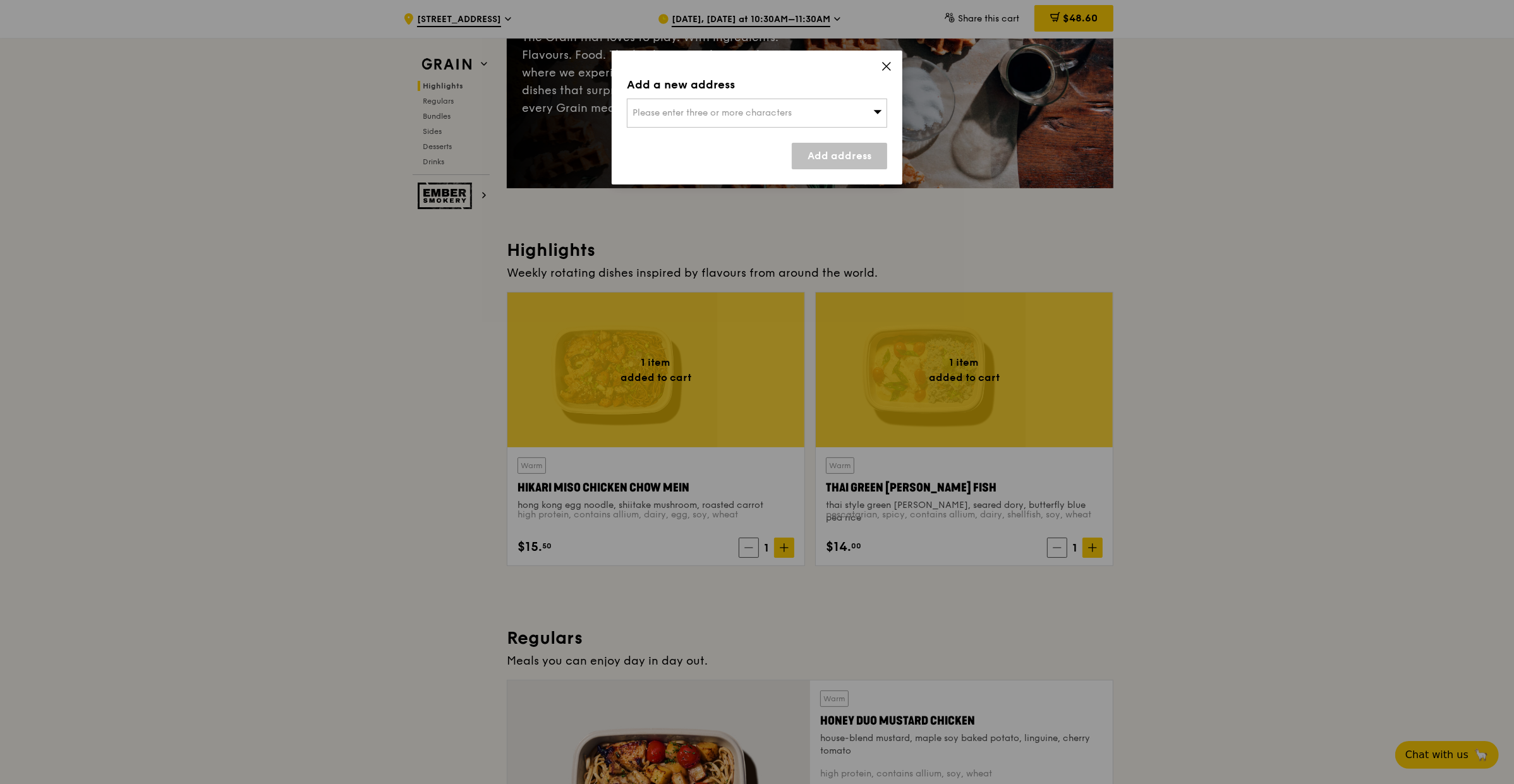
click at [649, 107] on span "Please enter three or more characters" at bounding box center [712, 113] width 159 height 11
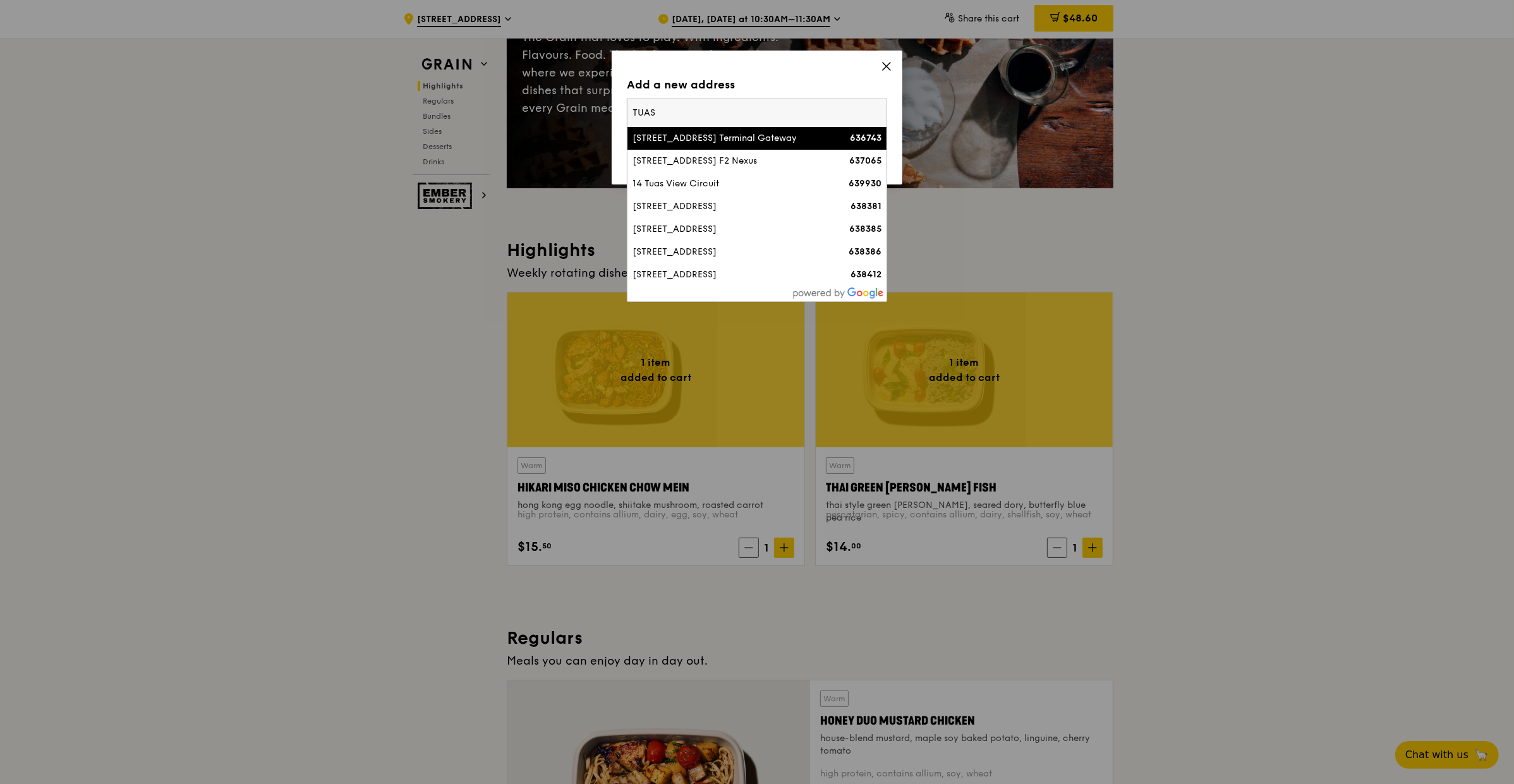
type input "TUAS"
click at [741, 132] on div "[STREET_ADDRESS] Terminal Gateway" at bounding box center [726, 138] width 187 height 13
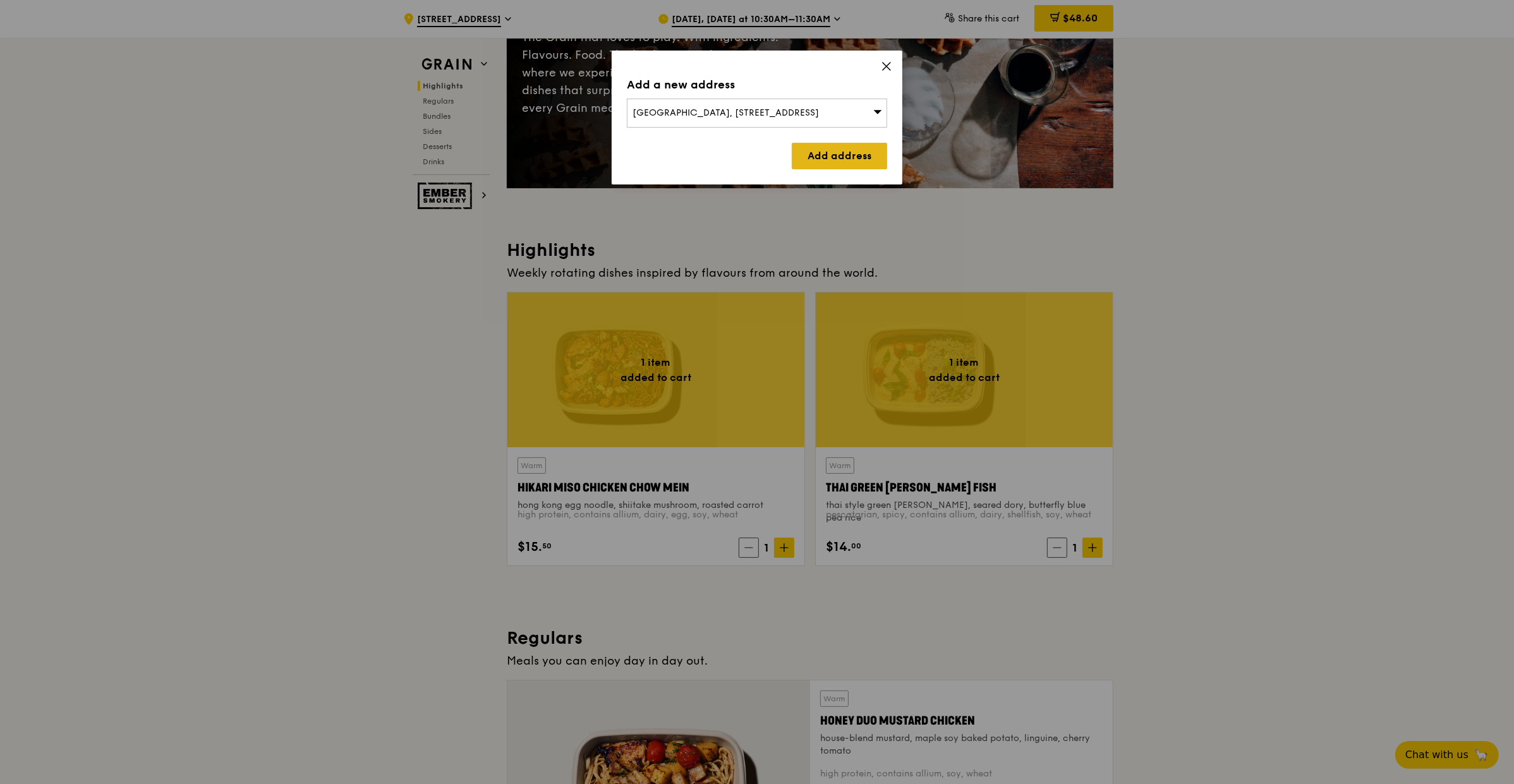
click at [851, 143] on link "Add address" at bounding box center [840, 156] width 95 height 27
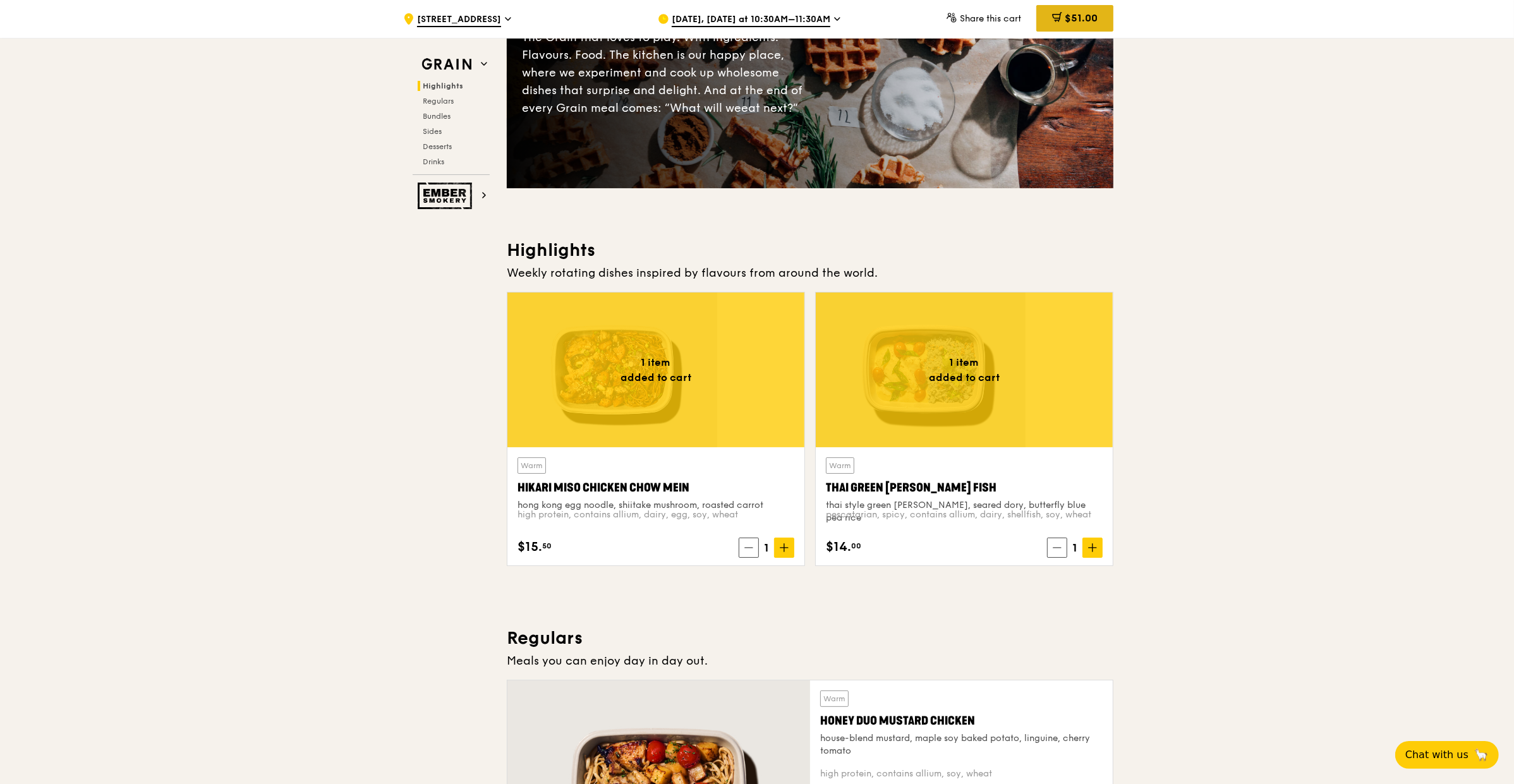
click at [1065, 17] on span "$51.00" at bounding box center [1081, 18] width 33 height 12
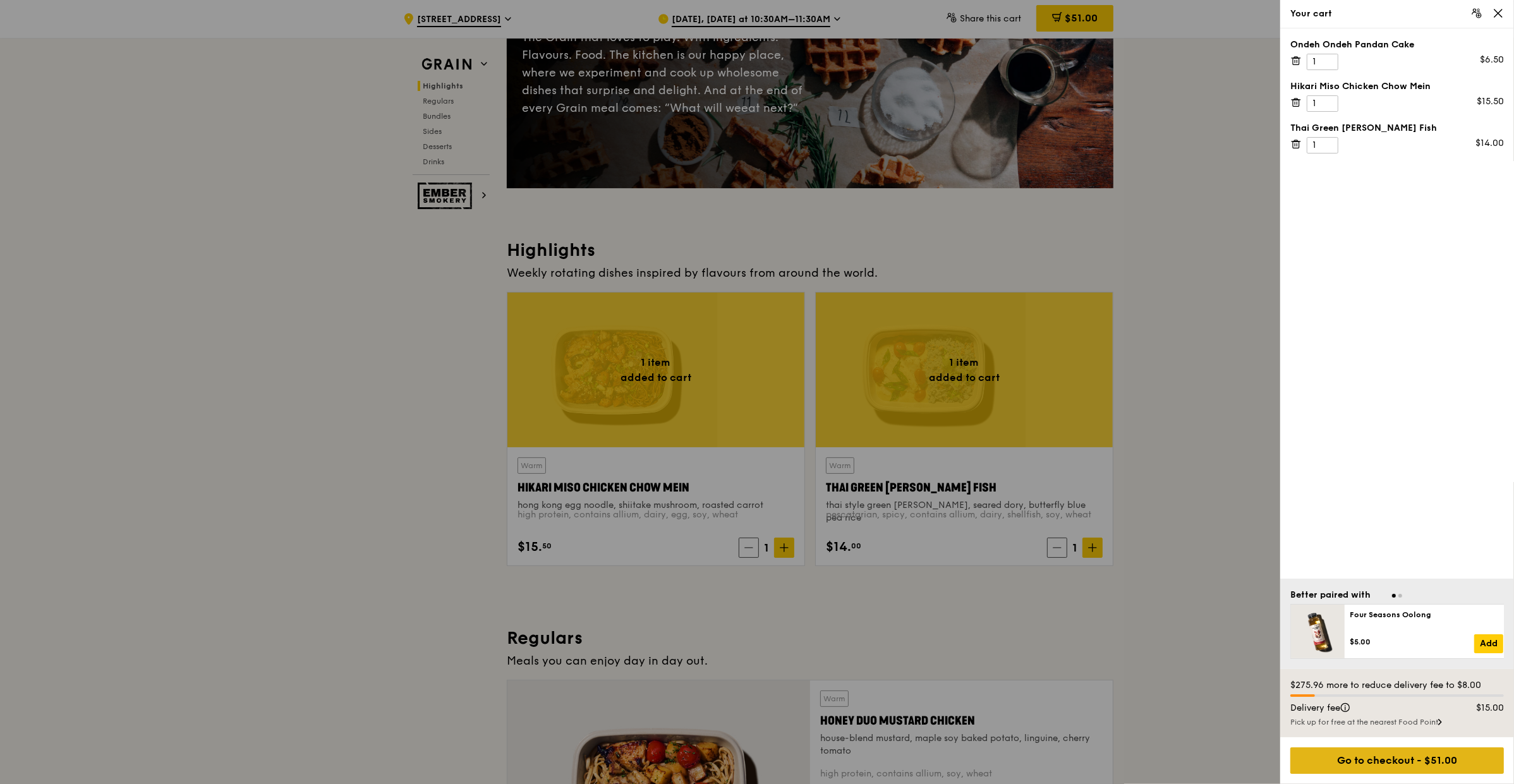
click at [1372, 762] on div "Go to checkout - $51.00" at bounding box center [1397, 760] width 214 height 27
